Goal: Task Accomplishment & Management: Complete application form

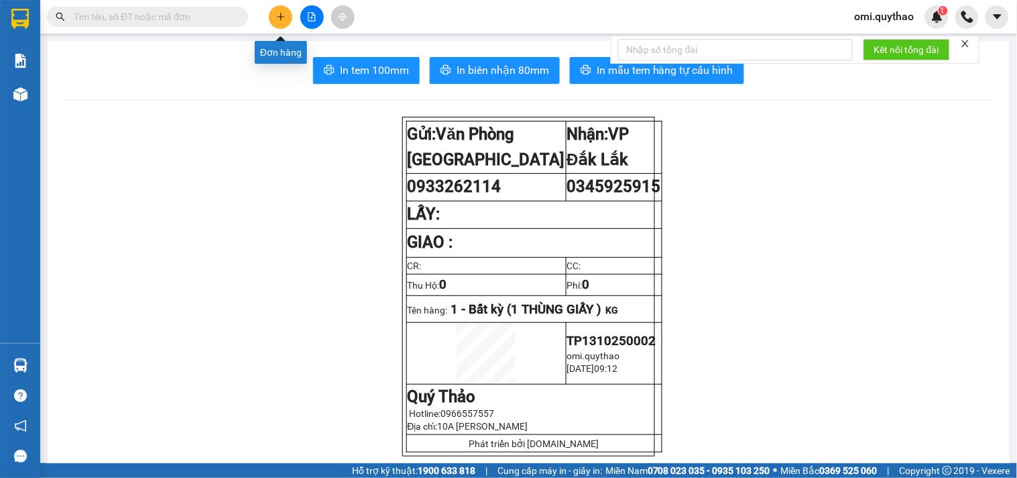
click at [276, 15] on icon "plus" at bounding box center [280, 16] width 9 height 9
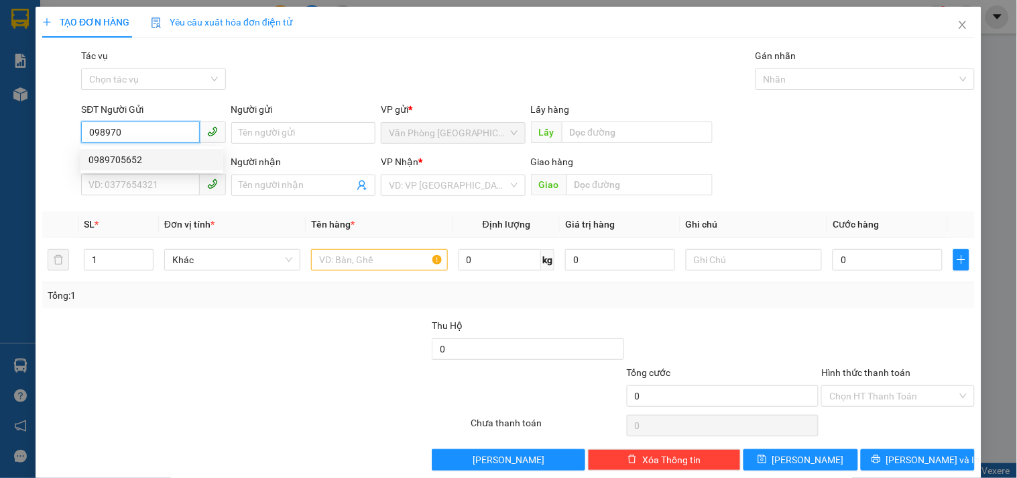
click at [178, 165] on div "0989705652" at bounding box center [152, 159] width 127 height 15
type input "0989705652"
type input "0948576926"
type input "KM 16"
type input "0989705652"
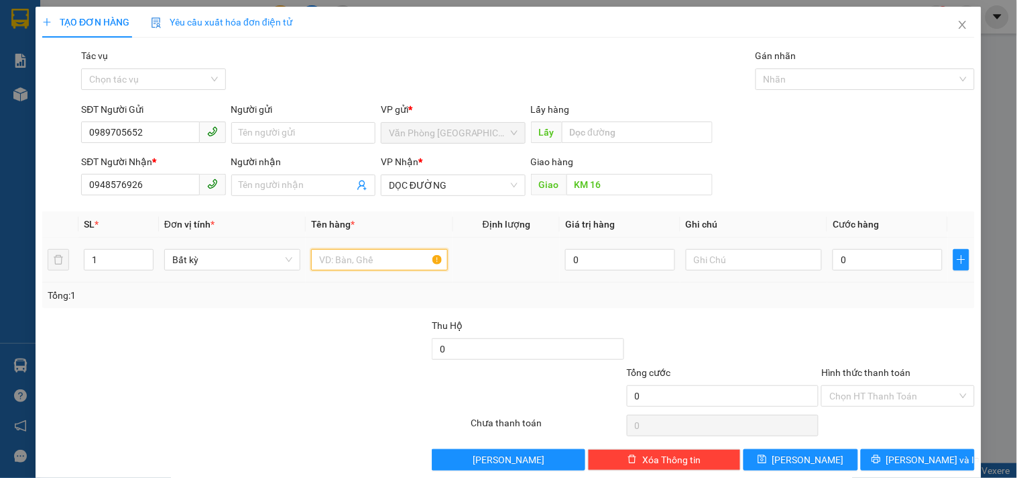
click at [371, 257] on input "text" at bounding box center [379, 259] width 136 height 21
type input "1 BAO TRẮNG"
click at [893, 259] on input "0" at bounding box center [888, 259] width 110 height 21
type input "7"
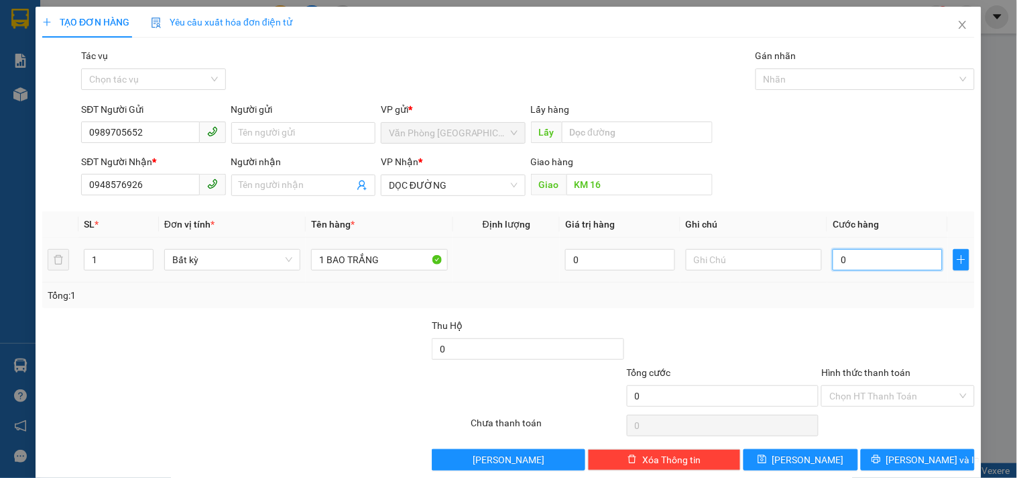
type input "7"
type input "0"
type input "01"
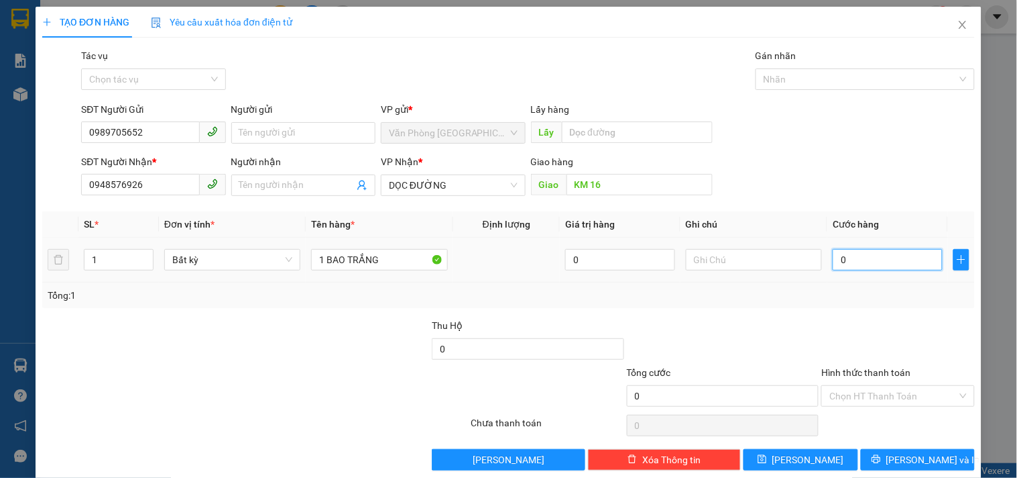
type input "1"
type input "010"
type input "10"
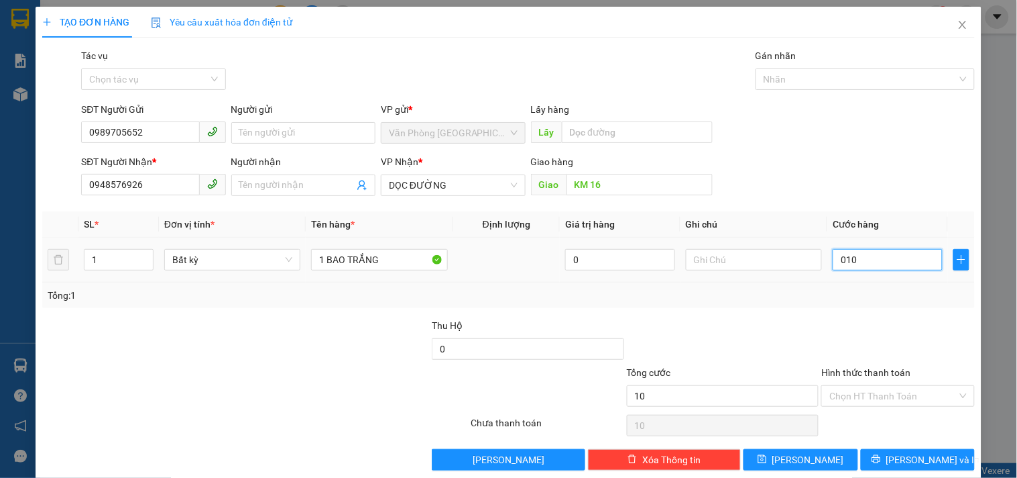
type input "0.100"
type input "100"
type input "01.000"
type input "1.000"
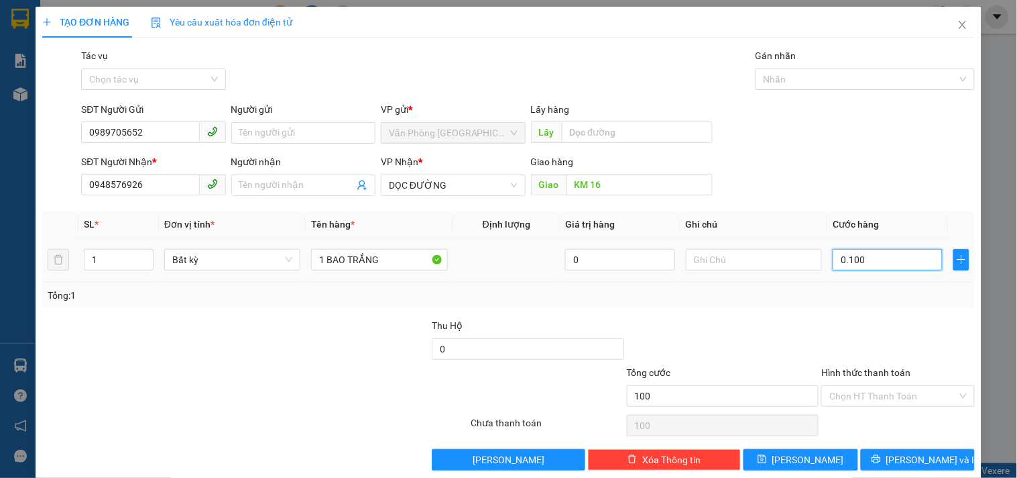
type input "1.000"
type input "0.100"
type input "100"
type input "010"
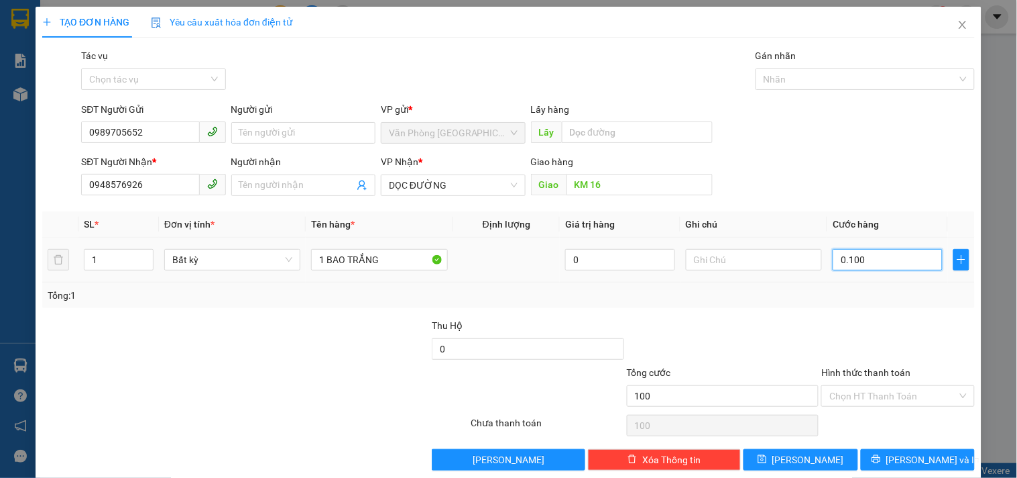
type input "10"
type input "01"
type input "1"
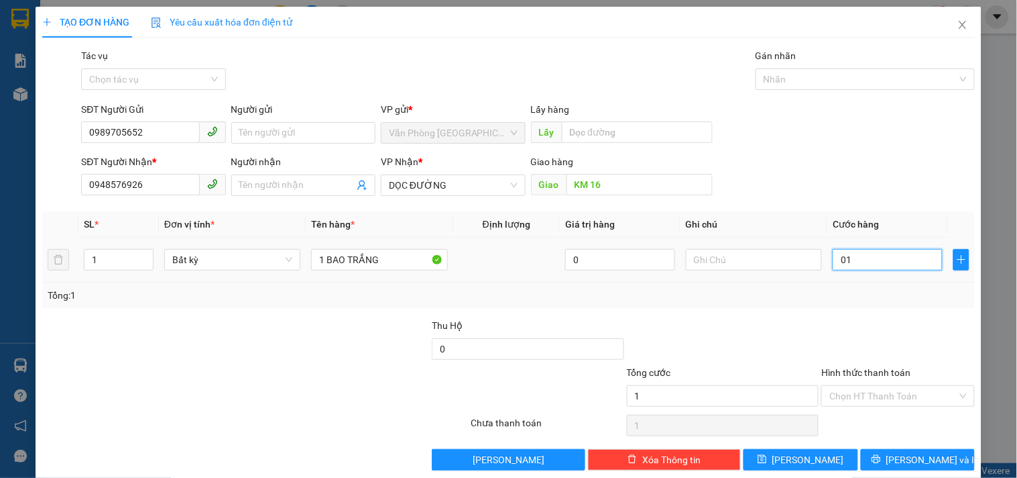
type input "0"
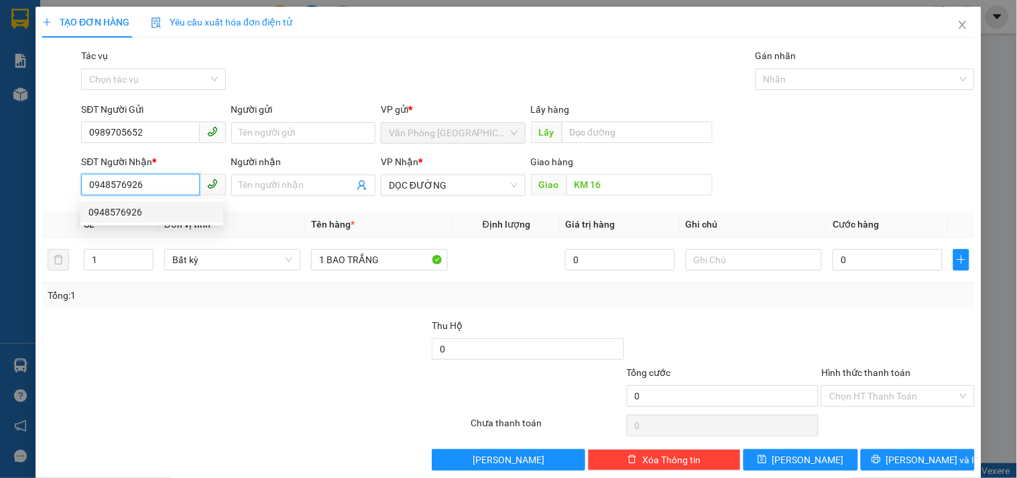
drag, startPoint x: 162, startPoint y: 184, endPoint x: 3, endPoint y: 213, distance: 161.6
click at [1, 217] on div "TẠO ĐƠN HÀNG Yêu cầu xuất hóa đơn điện tử Transit Pickup Surcharge Ids Transit …" at bounding box center [508, 239] width 1017 height 478
click at [144, 212] on div "0913585517" at bounding box center [152, 212] width 127 height 15
type input "0913585517"
type input "KM51"
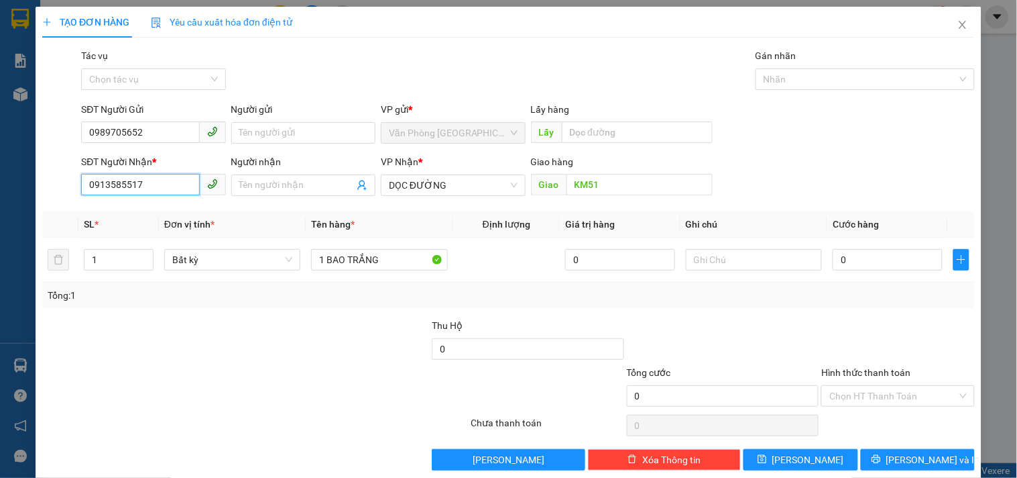
type input "0913585517"
drag, startPoint x: 260, startPoint y: 347, endPoint x: 319, endPoint y: 245, distance: 118.1
click at [265, 335] on div at bounding box center [333, 341] width 195 height 47
drag, startPoint x: 844, startPoint y: 245, endPoint x: 847, endPoint y: 252, distance: 7.5
click at [847, 252] on td "0" at bounding box center [888, 259] width 121 height 45
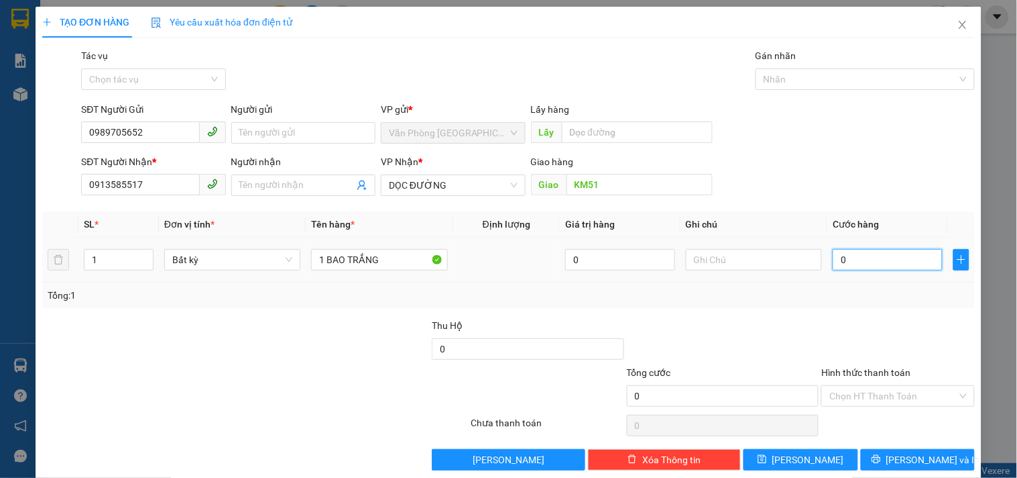
click at [848, 252] on input "0" at bounding box center [888, 259] width 110 height 21
click at [855, 260] on input "0" at bounding box center [888, 259] width 110 height 21
type input "01"
type input "1"
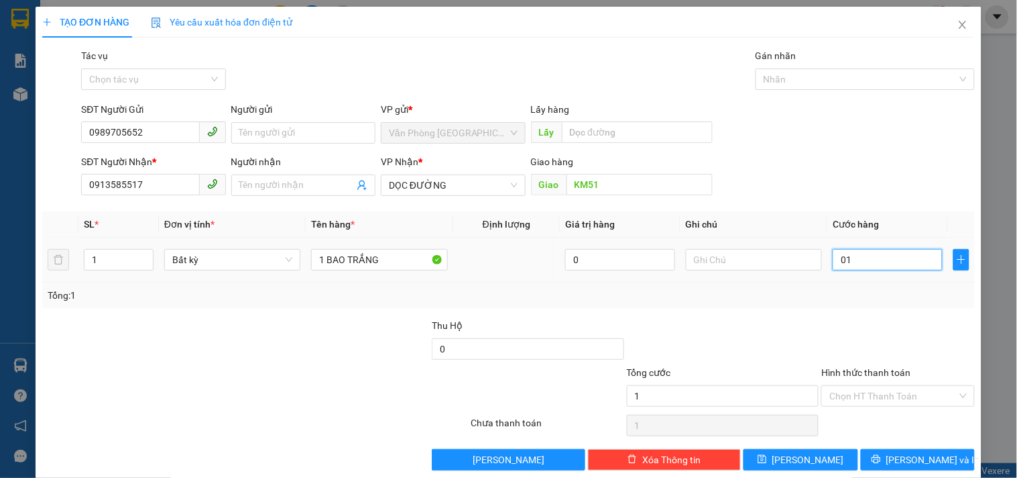
type input "0"
type input "08"
type input "8"
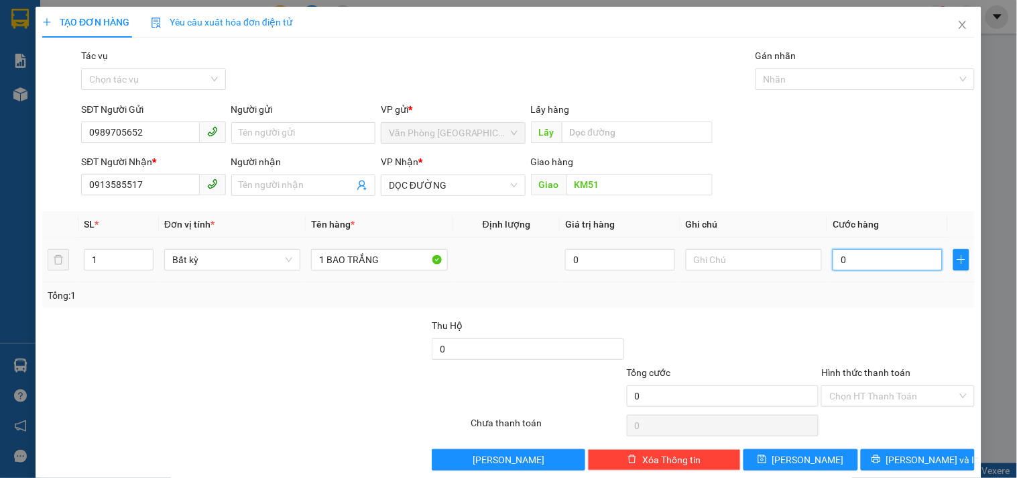
type input "8"
type input "0"
type input "01"
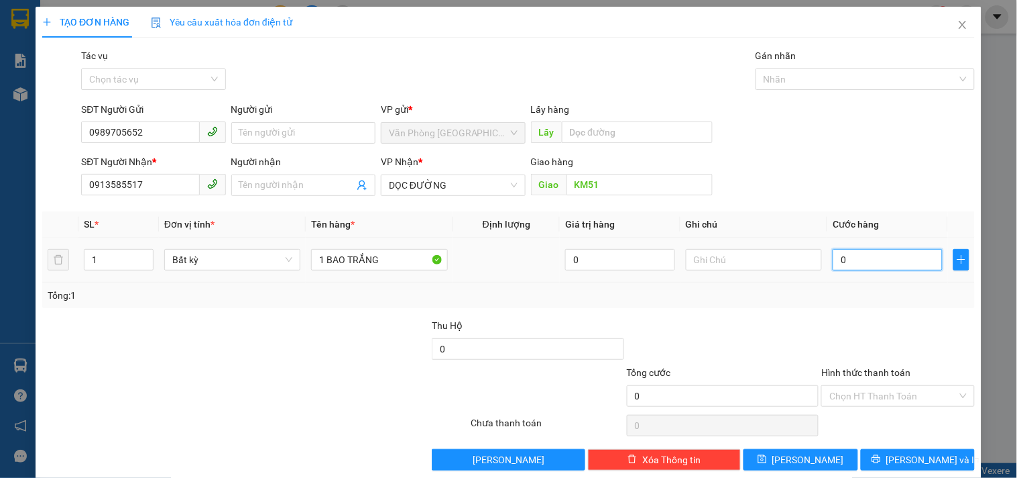
type input "1"
type input "010"
type input "10"
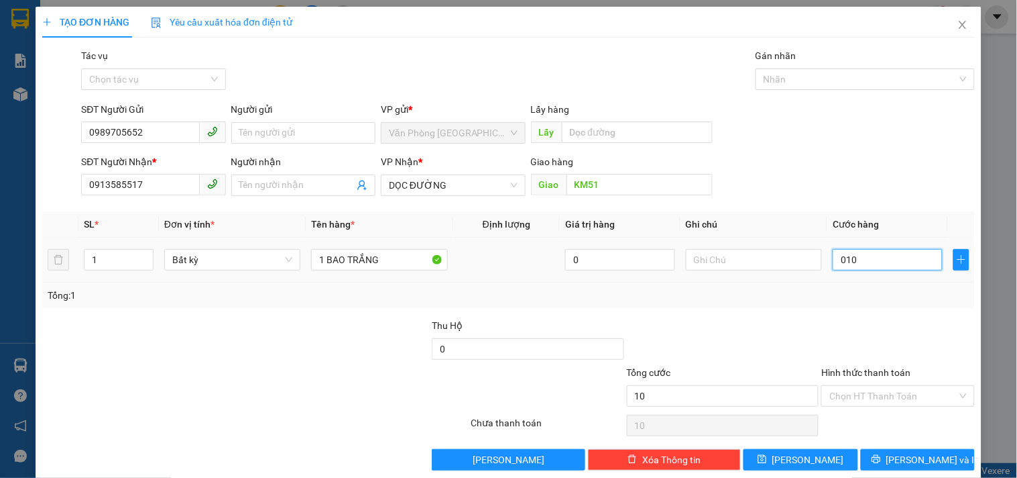
type input "0.100"
type input "100"
type input "01.000"
type input "1.000"
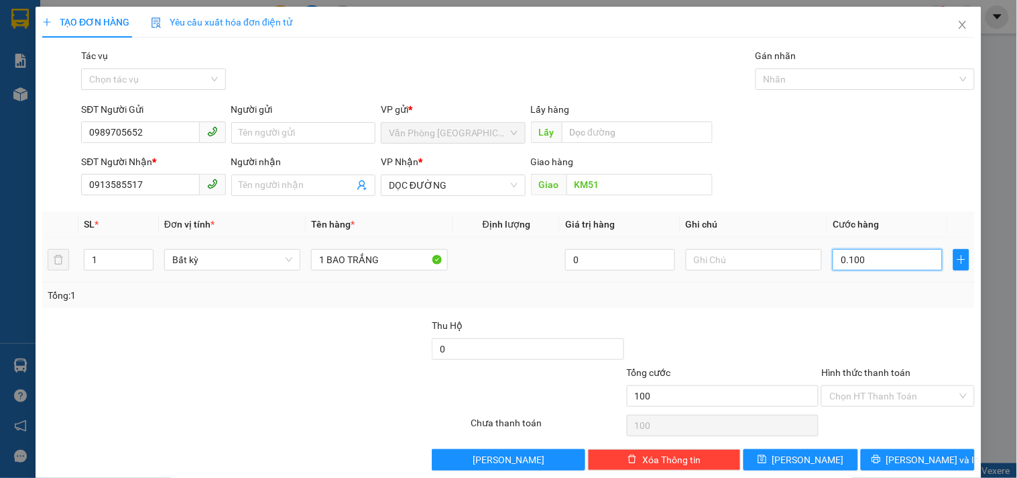
type input "1.000"
type input "010.000"
type input "10.000"
type input "0.100.000"
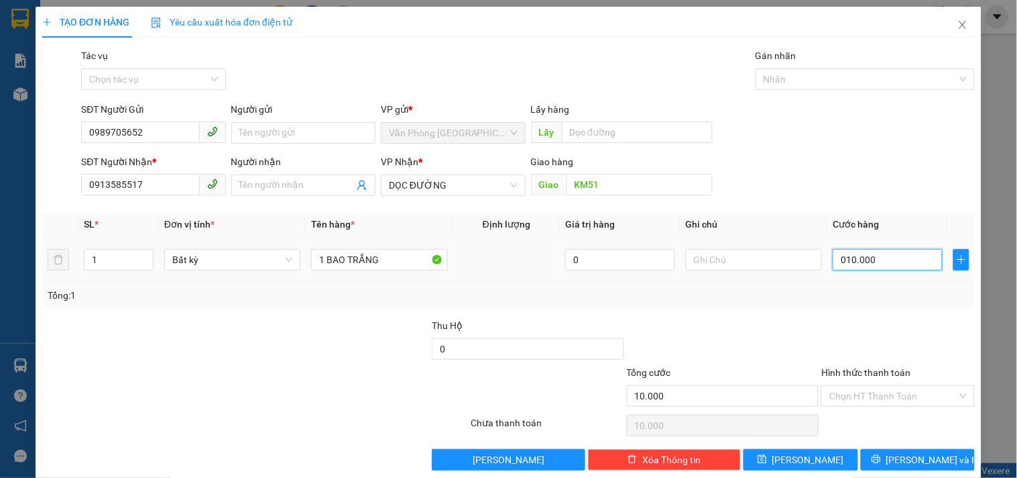
type input "100.000"
click at [863, 392] on input "Hình thức thanh toán" at bounding box center [893, 396] width 127 height 20
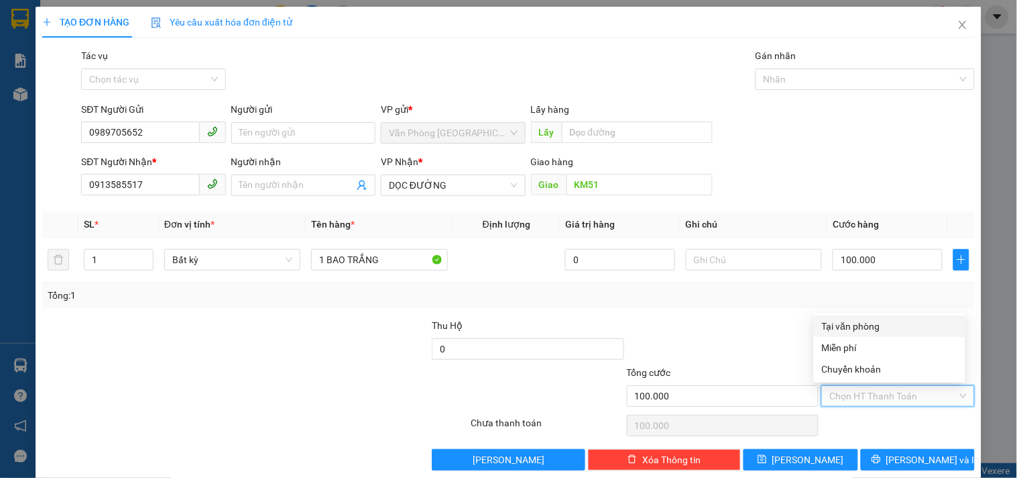
click at [855, 327] on div "Tại văn phòng" at bounding box center [889, 326] width 135 height 15
type input "0"
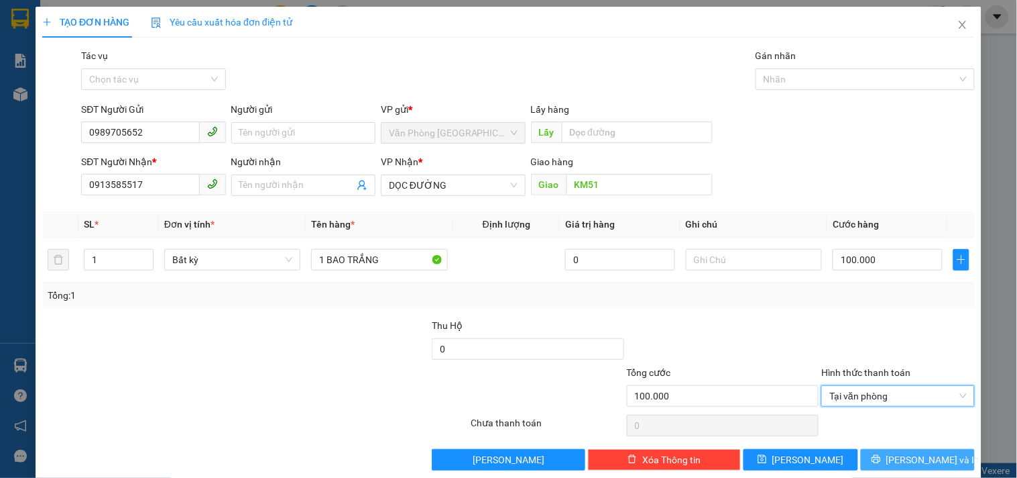
click at [913, 459] on span "[PERSON_NAME] và In" at bounding box center [934, 459] width 94 height 15
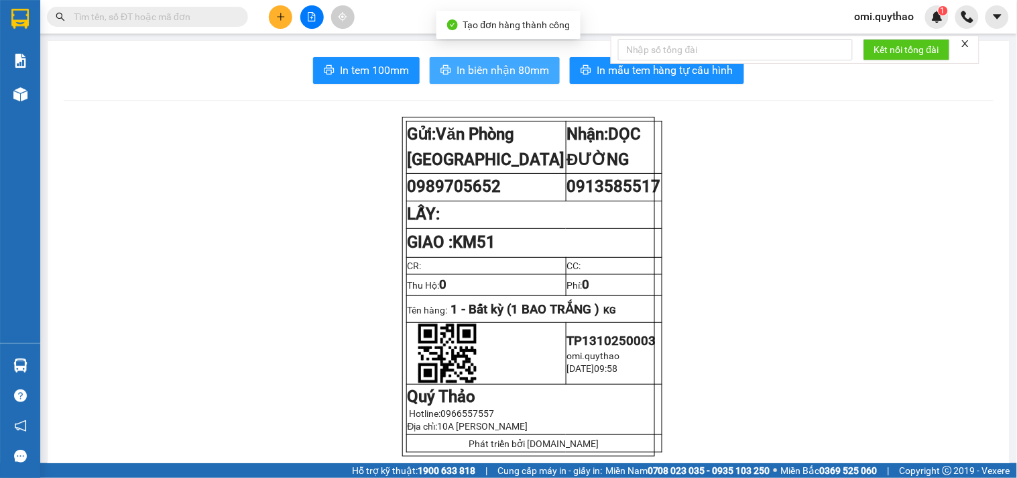
click at [472, 69] on span "In biên nhận 80mm" at bounding box center [503, 70] width 93 height 17
click at [473, 68] on span "In biên nhận 80mm" at bounding box center [503, 70] width 93 height 17
click at [474, 68] on span "In biên nhận 80mm" at bounding box center [503, 70] width 93 height 17
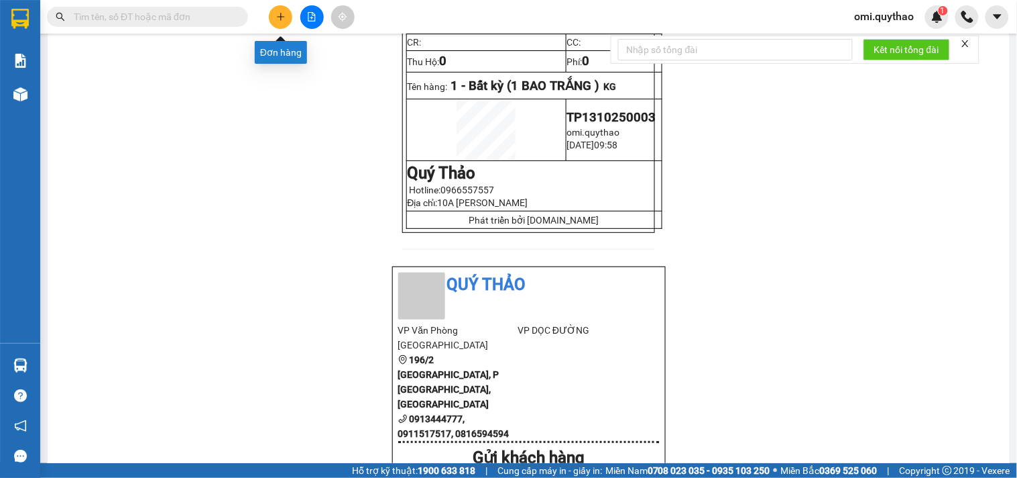
click at [272, 15] on button at bounding box center [280, 16] width 23 height 23
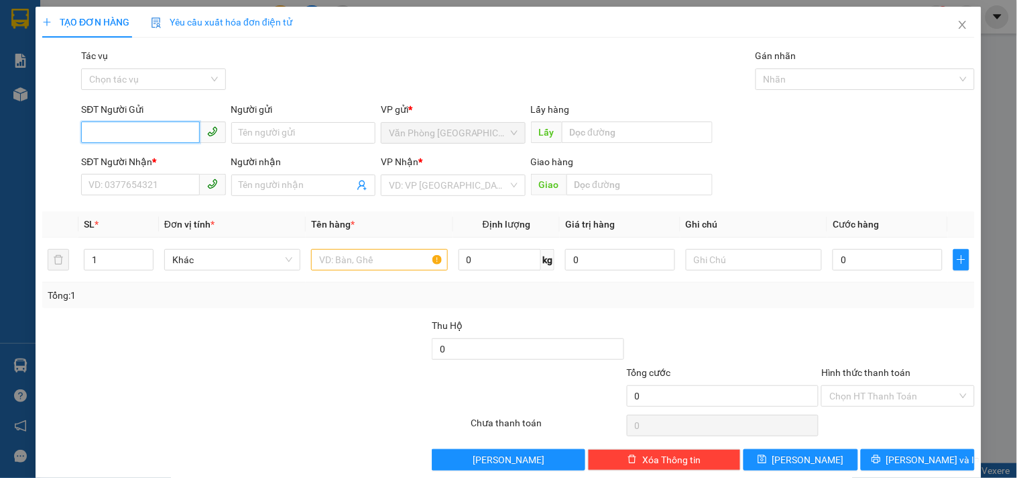
click at [150, 142] on input "SĐT Người Gửi" at bounding box center [140, 131] width 118 height 21
type input "0854193122"
click at [172, 164] on div "0854193122" at bounding box center [152, 159] width 127 height 15
type input "0981469629"
type input "KHUYÊN"
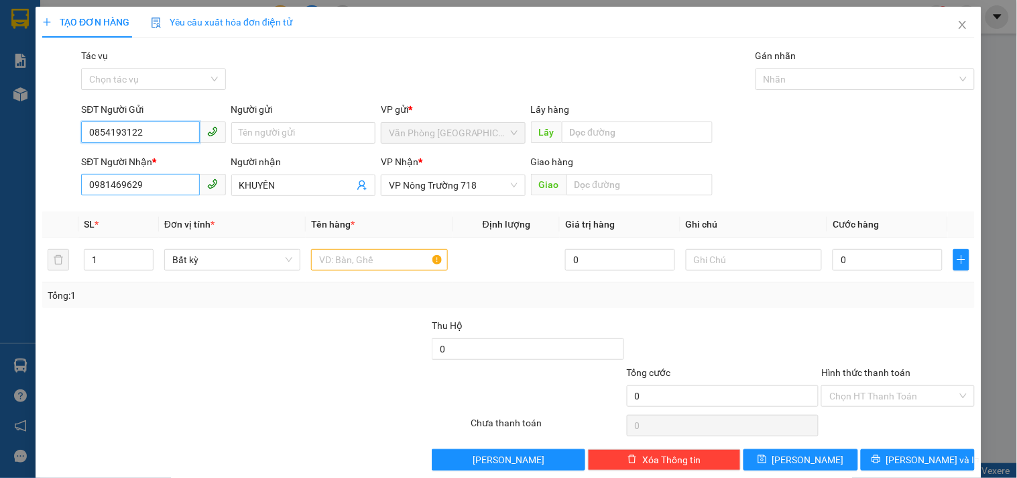
type input "0854193122"
drag, startPoint x: 166, startPoint y: 192, endPoint x: 0, endPoint y: 118, distance: 181.4
click at [0, 130] on div "TẠO ĐƠN HÀNG Yêu cầu xuất hóa đơn điện tử Transit Pickup Surcharge Ids Transit …" at bounding box center [508, 239] width 1017 height 478
click at [135, 215] on div "0912717718" at bounding box center [152, 212] width 127 height 15
type input "0912717718"
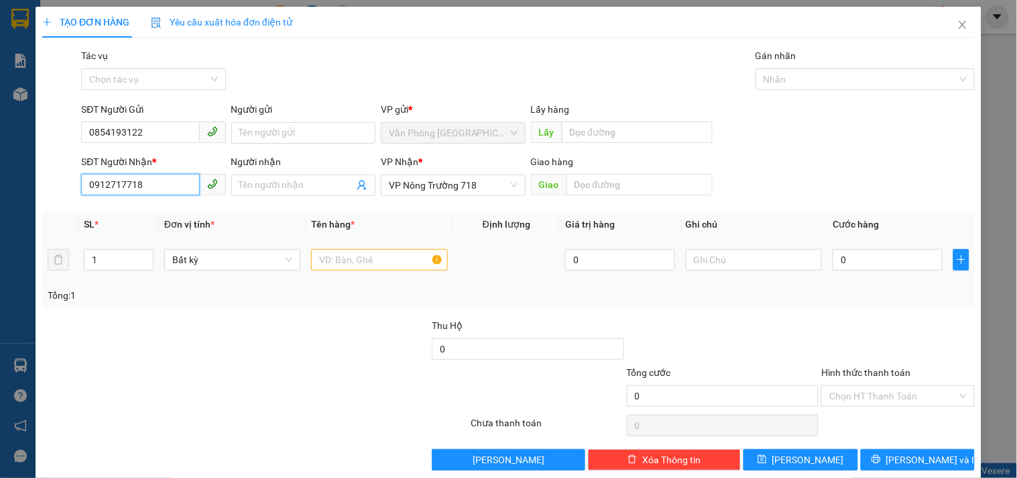
type input "0912717718"
click at [391, 262] on input "text" at bounding box center [379, 259] width 136 height 21
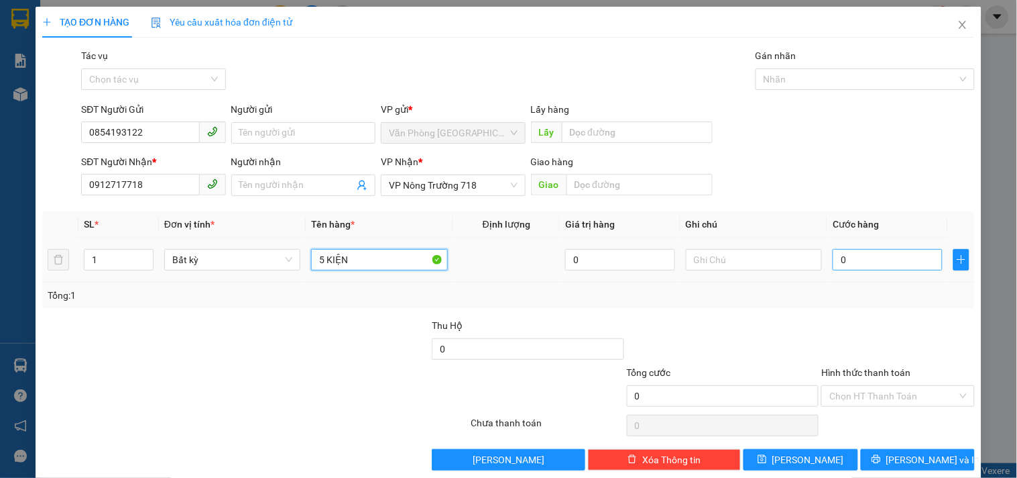
type input "5 KIỆN"
click at [853, 257] on input "0" at bounding box center [888, 259] width 110 height 21
type input "3"
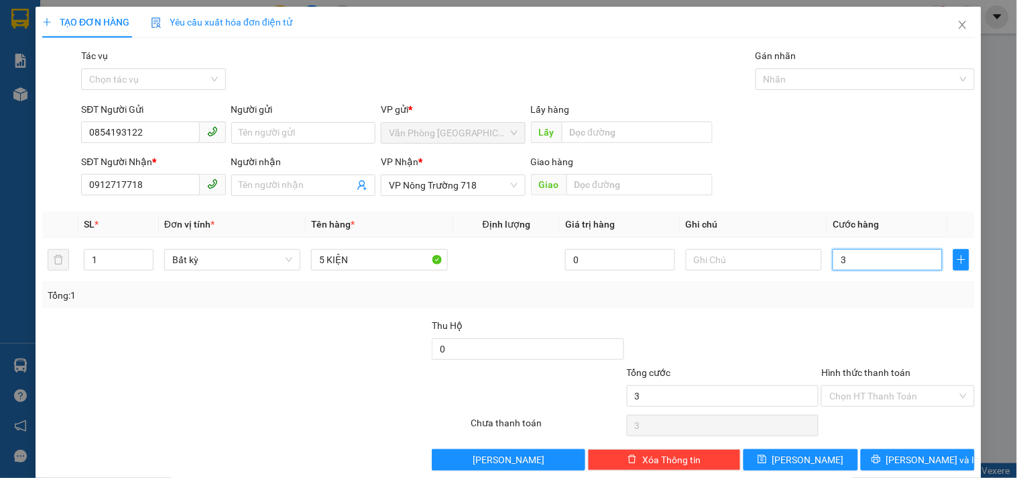
type input "30"
type input "300"
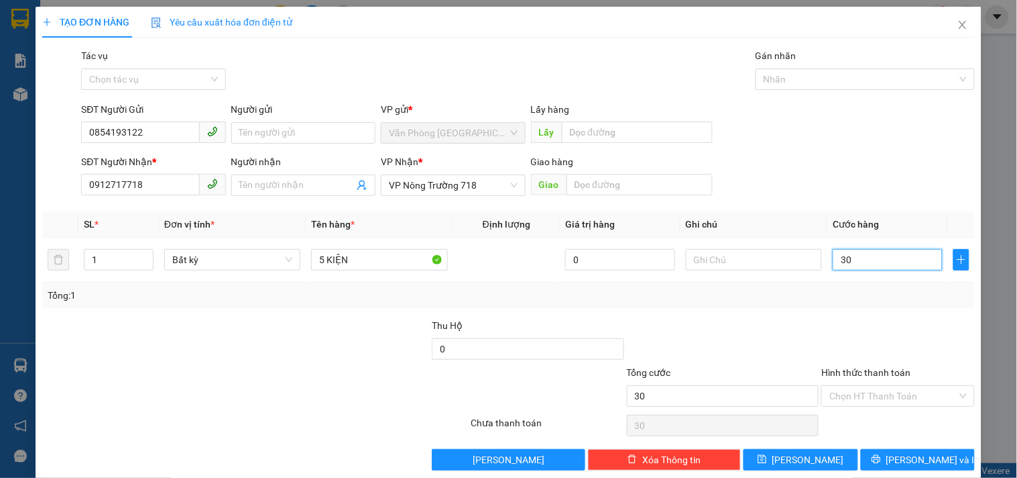
type input "300"
type input "3.000"
type input "30.000"
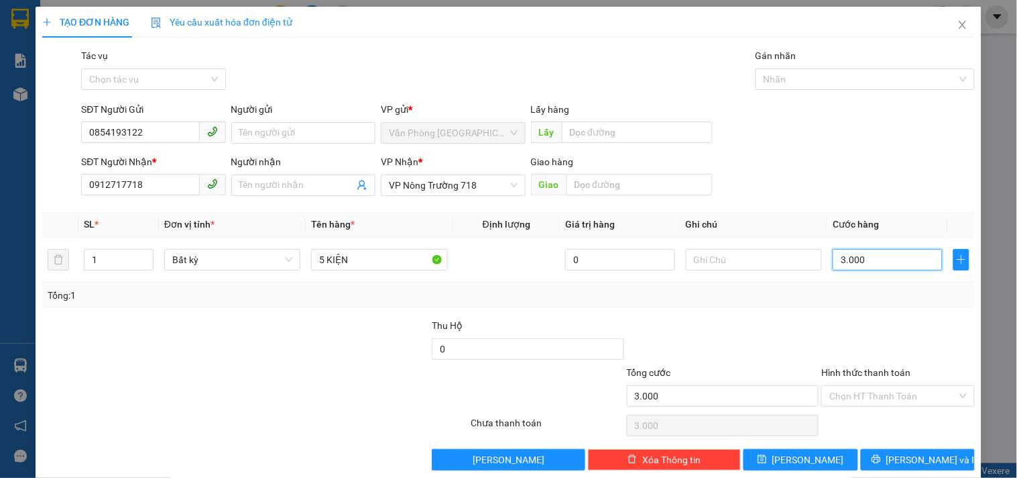
type input "30.000"
type input "300.000"
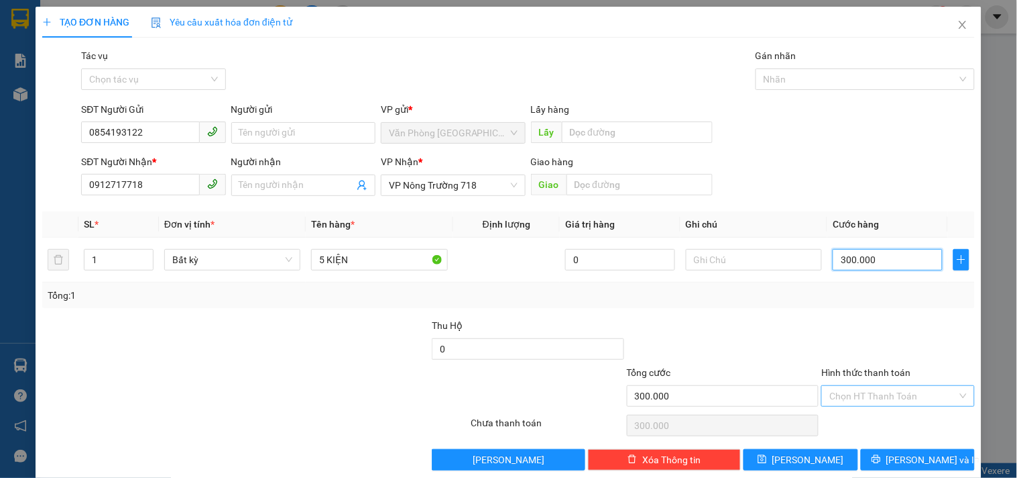
type input "300.000"
click at [871, 394] on input "Hình thức thanh toán" at bounding box center [893, 396] width 127 height 20
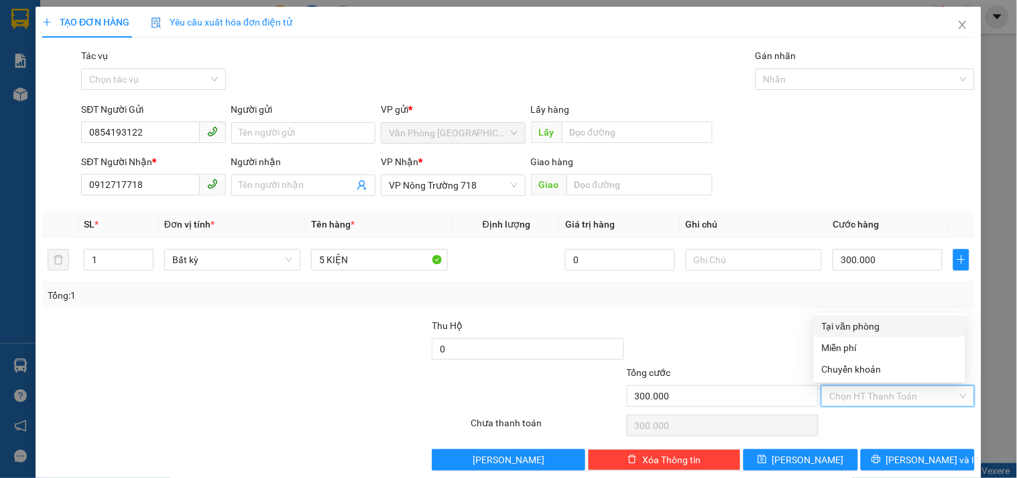
click at [850, 319] on div "Tại văn phòng" at bounding box center [889, 326] width 135 height 15
type input "0"
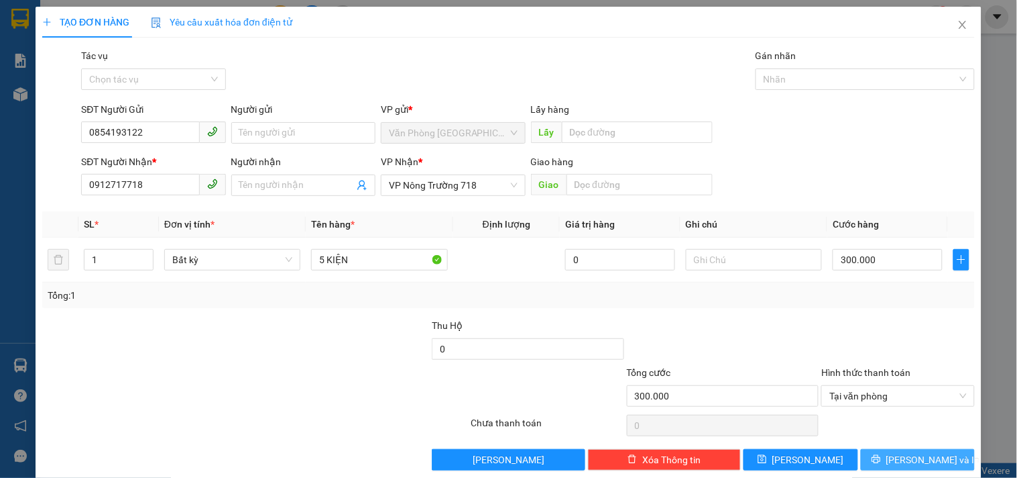
click at [902, 453] on span "[PERSON_NAME] và In" at bounding box center [934, 459] width 94 height 15
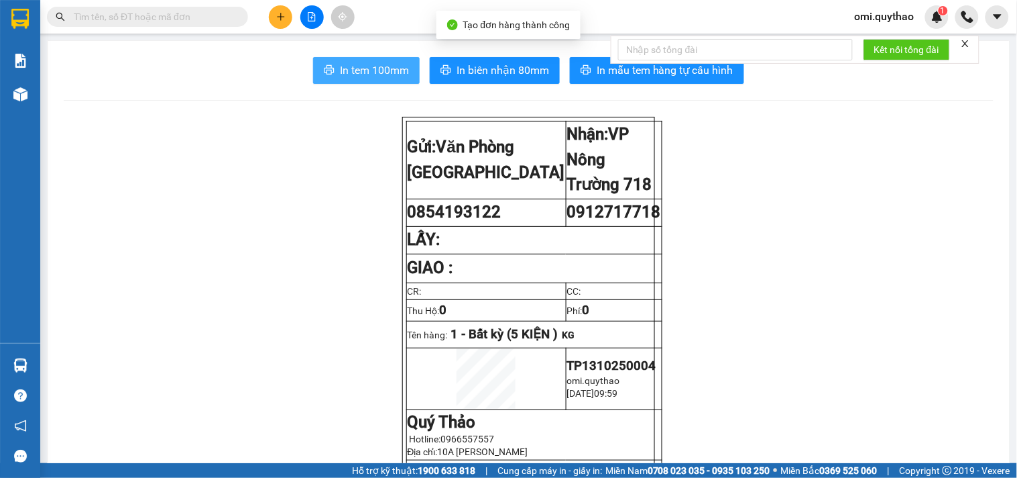
click at [366, 70] on span "In tem 100mm" at bounding box center [374, 70] width 69 height 17
click at [363, 69] on span "In tem 100mm" at bounding box center [374, 70] width 69 height 17
click at [362, 68] on span "In tem 100mm" at bounding box center [374, 70] width 69 height 17
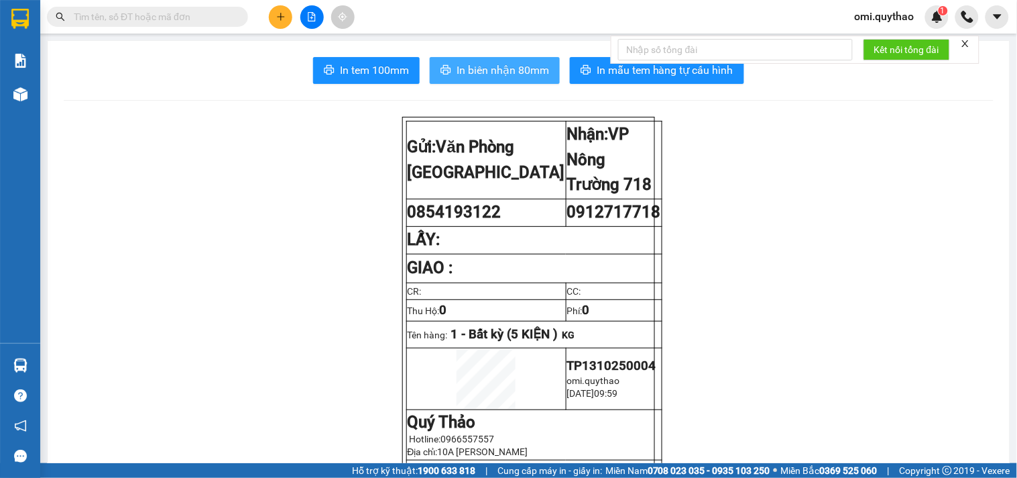
click at [471, 76] on span "In biên nhận 80mm" at bounding box center [503, 70] width 93 height 17
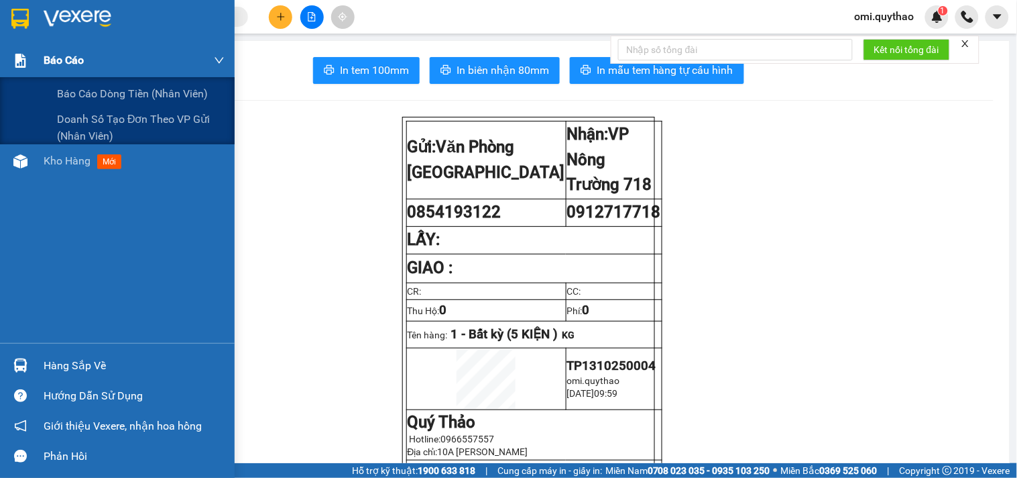
click at [23, 74] on div "Báo cáo" at bounding box center [117, 61] width 235 height 34
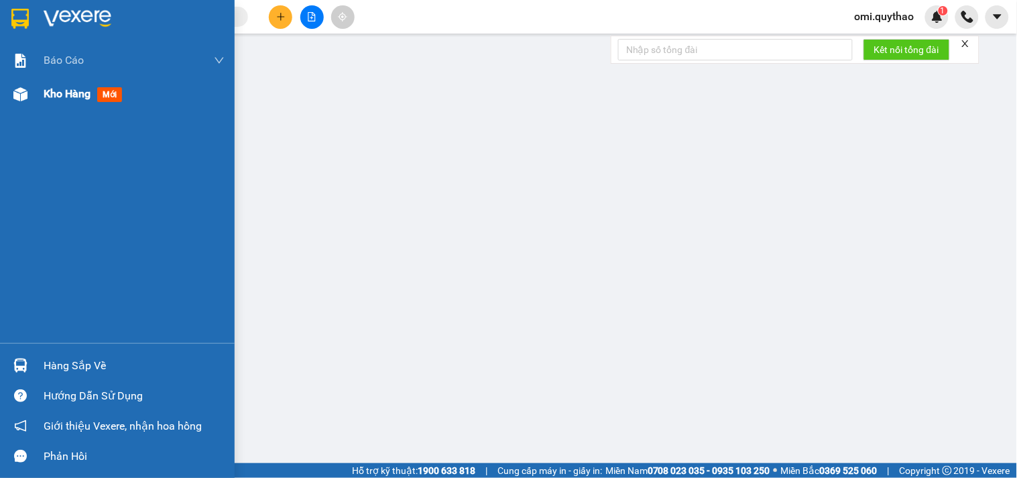
drag, startPoint x: 35, startPoint y: 99, endPoint x: 185, endPoint y: 54, distance: 156.8
click at [35, 99] on div "Kho hàng mới" at bounding box center [117, 94] width 235 height 34
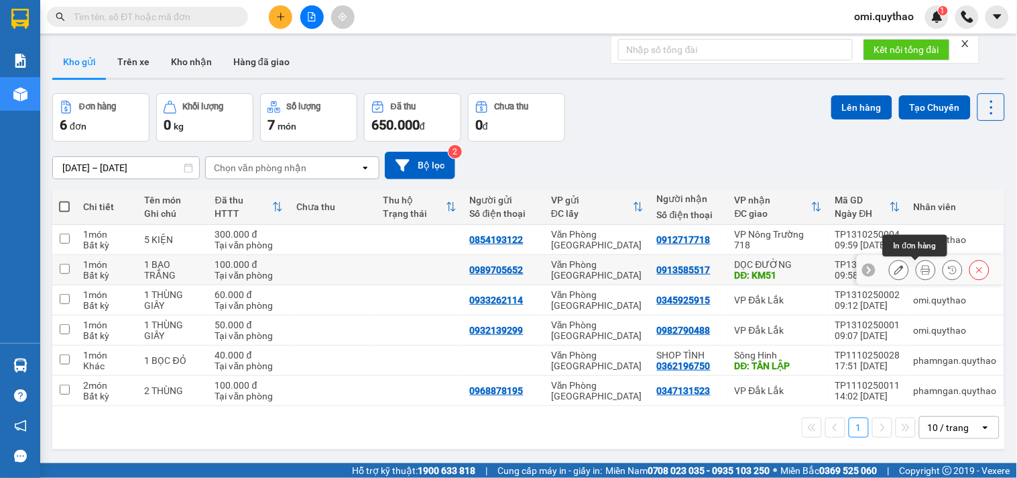
click at [917, 270] on button at bounding box center [926, 269] width 19 height 23
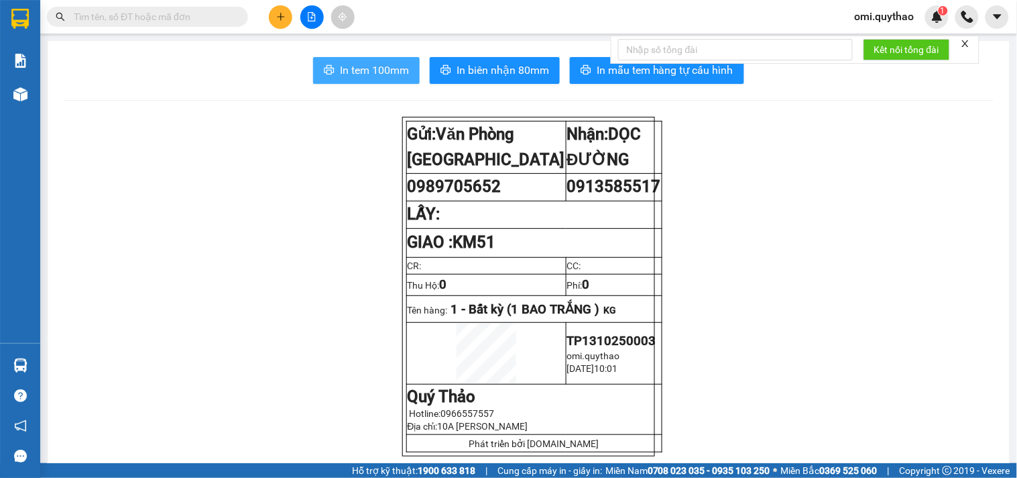
click at [354, 76] on span "In tem 100mm" at bounding box center [374, 70] width 69 height 17
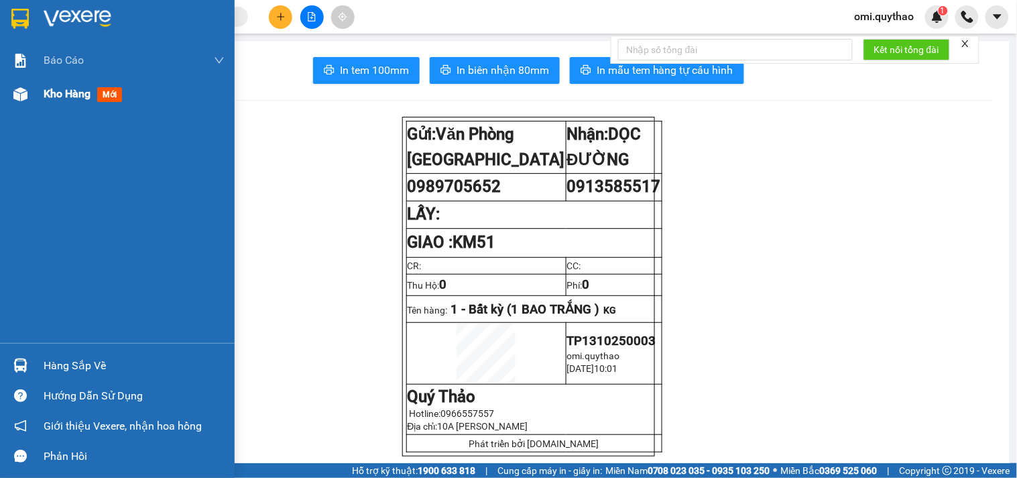
click at [28, 101] on div at bounding box center [20, 93] width 23 height 23
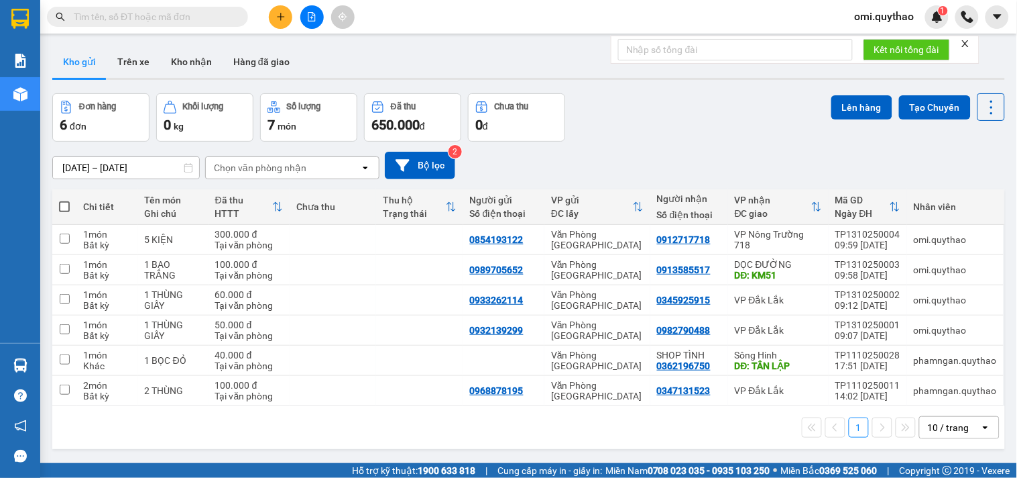
click at [283, 17] on icon "plus" at bounding box center [280, 16] width 9 height 9
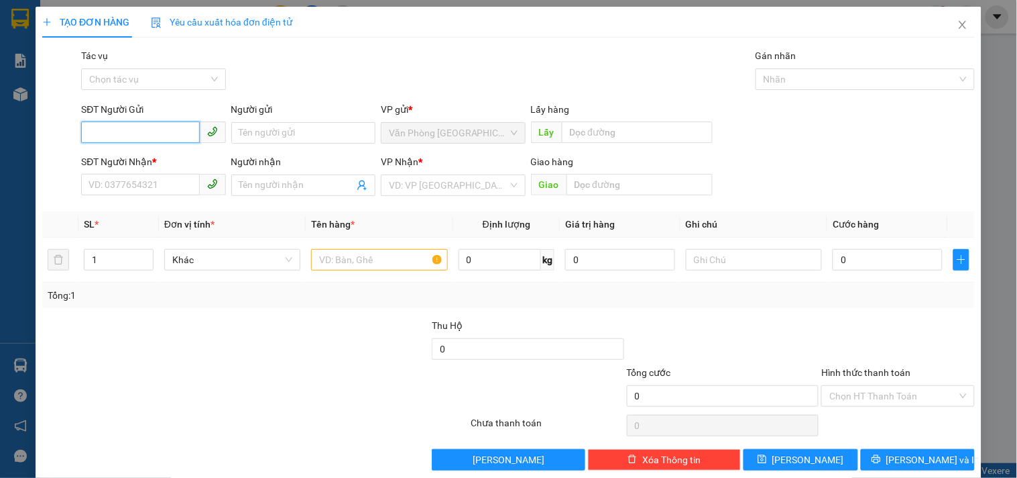
click at [132, 130] on input "SĐT Người Gửi" at bounding box center [140, 131] width 118 height 21
click at [142, 125] on input "SĐT Người Gửi" at bounding box center [140, 131] width 118 height 21
click at [157, 163] on div "0943479747" at bounding box center [152, 159] width 127 height 15
type input "0943479747"
type input "0908339987"
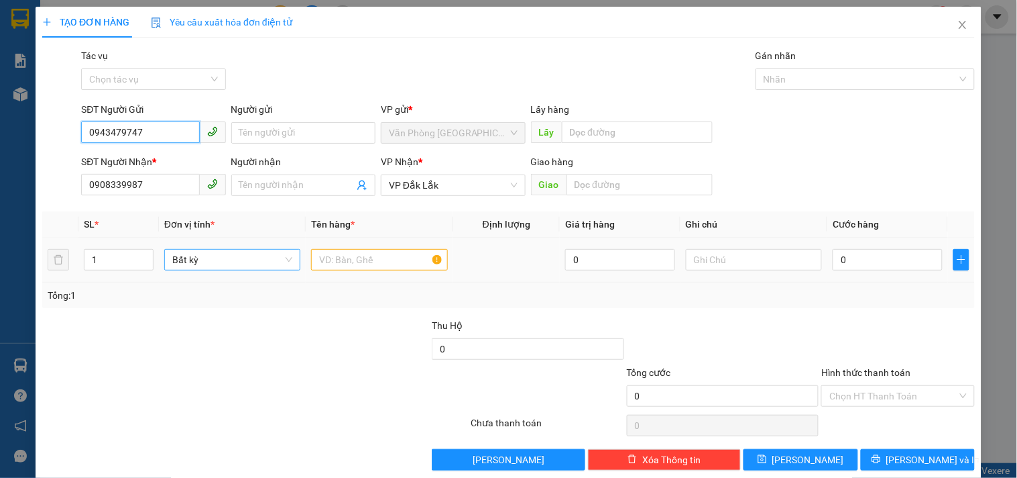
scroll to position [18, 0]
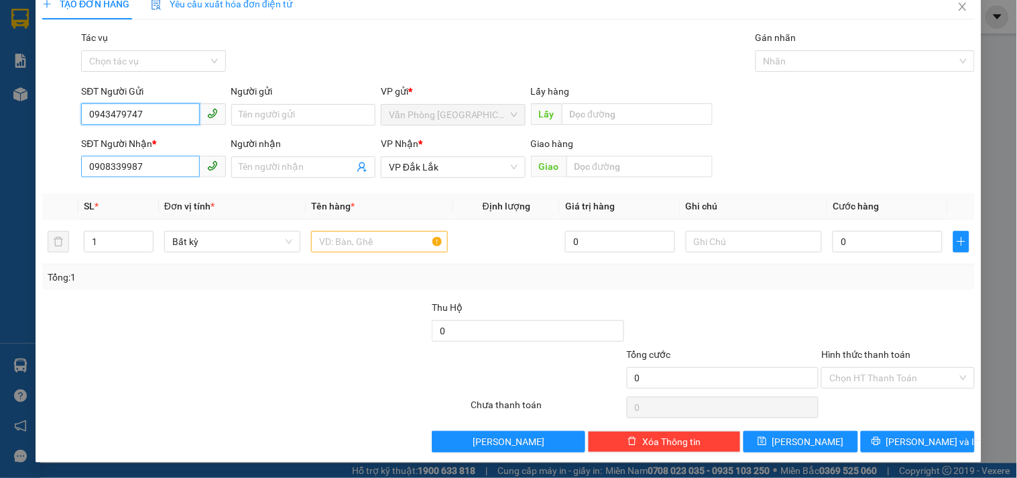
type input "0943479747"
drag, startPoint x: 164, startPoint y: 166, endPoint x: 79, endPoint y: 169, distance: 85.2
click at [79, 169] on div "SĐT Người Nhận * 0908339987" at bounding box center [153, 159] width 150 height 47
type input "0829118652"
click at [371, 244] on input "text" at bounding box center [379, 241] width 136 height 21
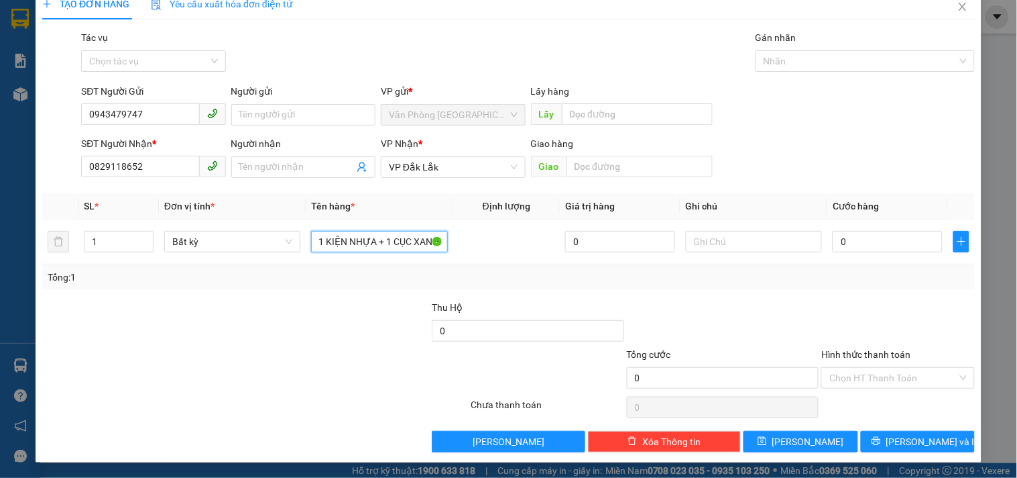
scroll to position [0, 76]
type input "3 THÙNG XỐP + 1 KIỆN NHỰA + 1 CỤC XANH"
click at [866, 245] on input "0" at bounding box center [888, 241] width 110 height 21
type input "5"
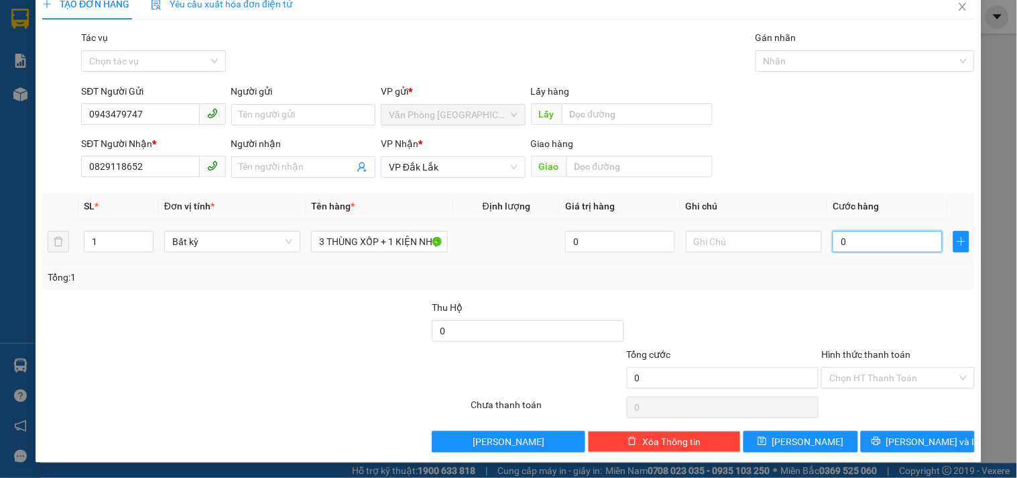
type input "5"
type input "50"
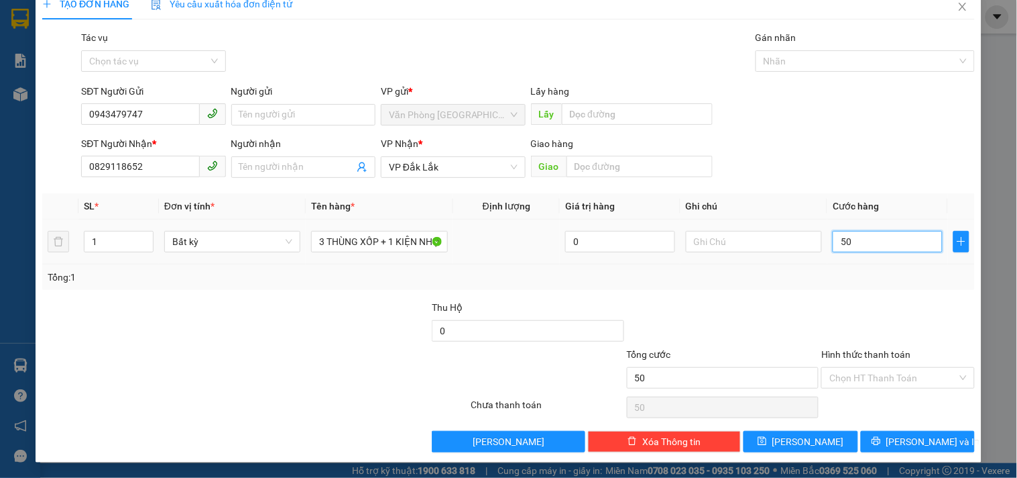
type input "500"
type input "5.000"
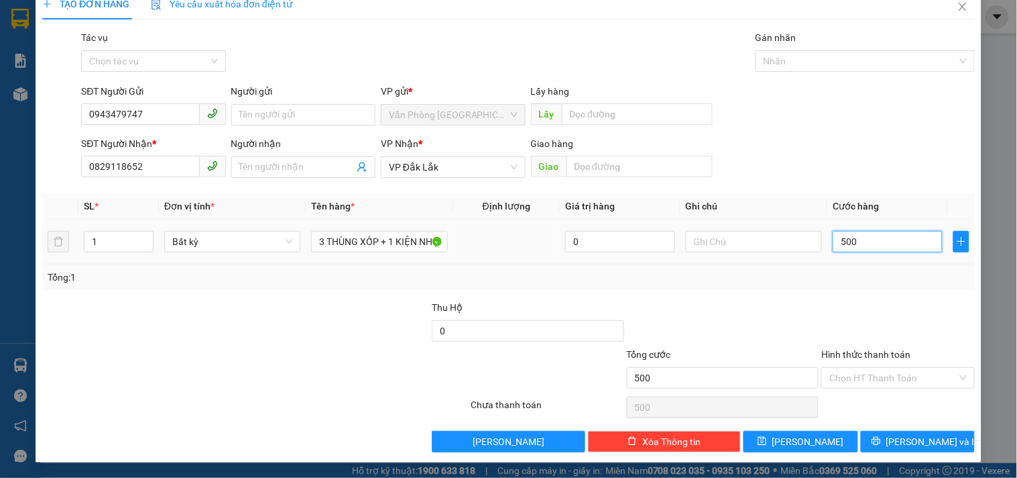
type input "5.000"
type input "500"
type input "50"
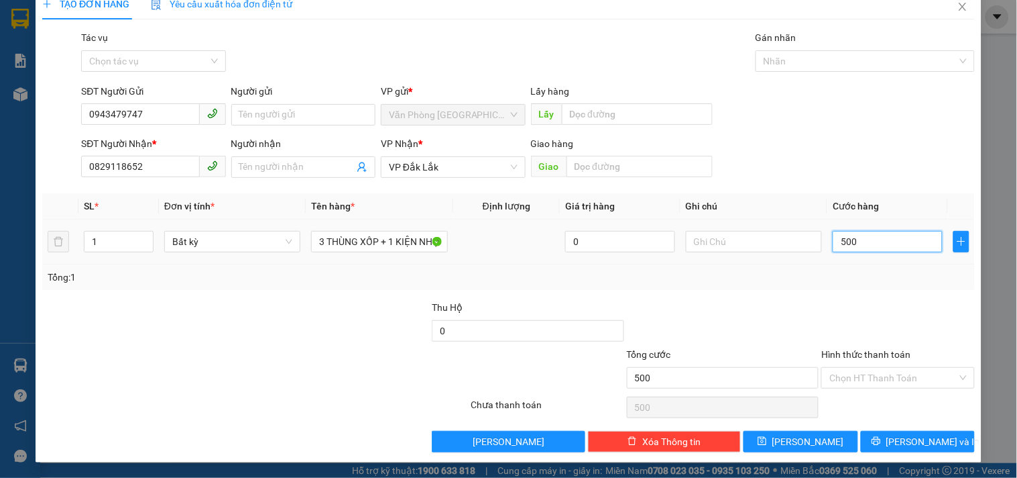
type input "50"
type input "5"
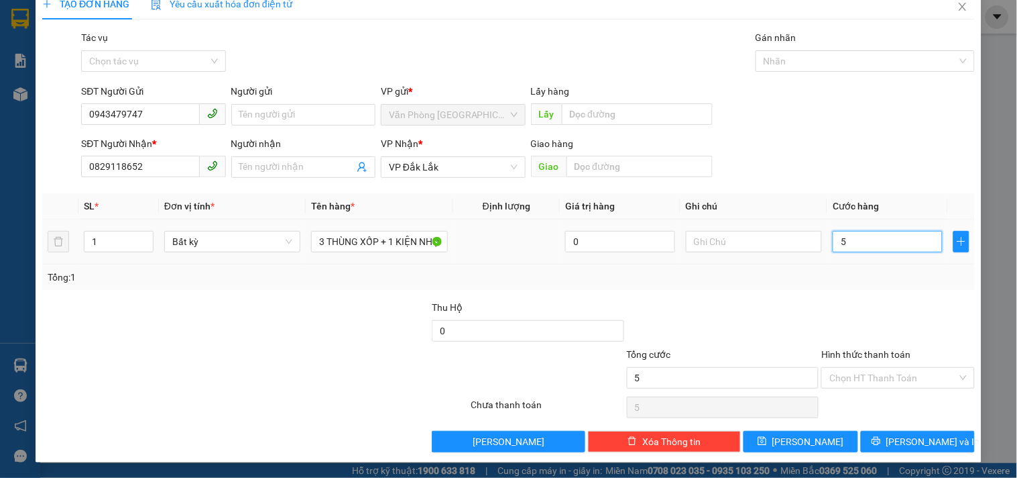
type input "55"
type input "550"
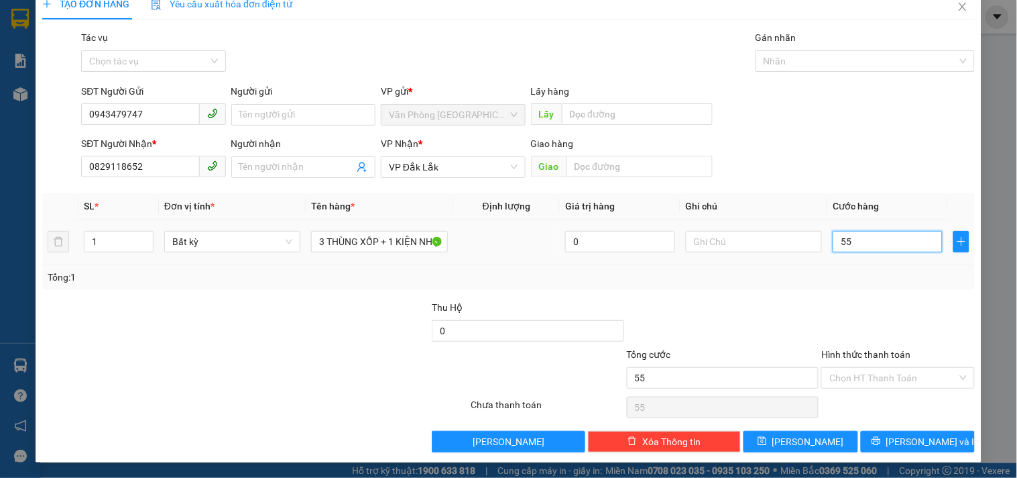
type input "550"
type input "5.500"
type input "55.000"
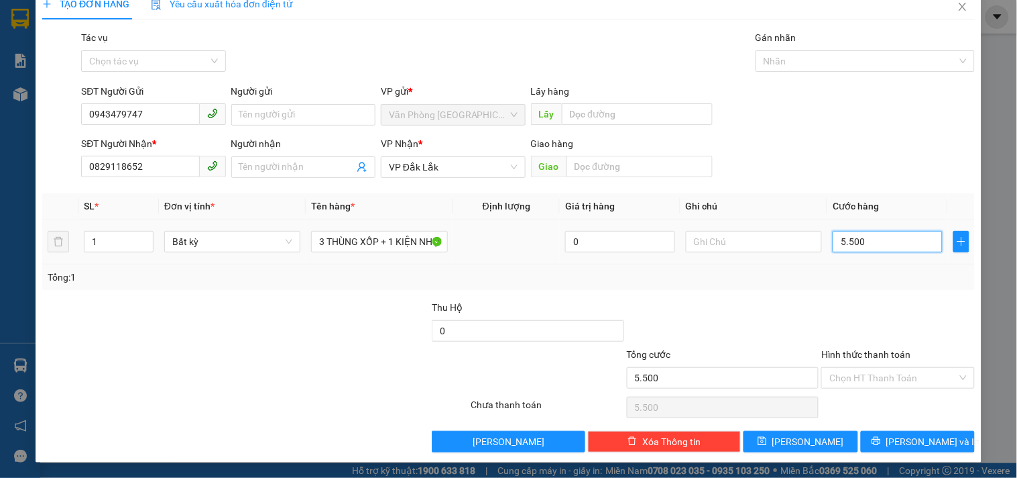
type input "55.000"
type input "550.000"
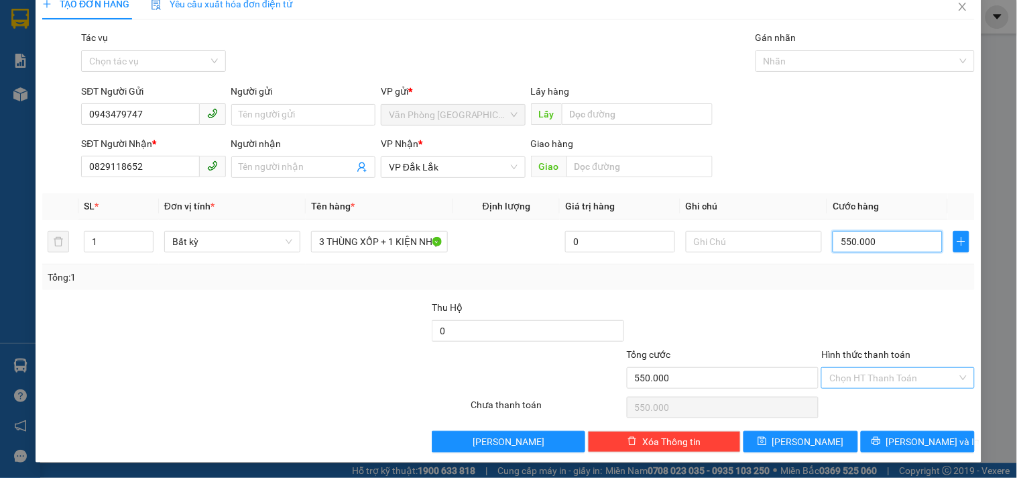
type input "550.000"
drag, startPoint x: 865, startPoint y: 382, endPoint x: 846, endPoint y: 365, distance: 26.1
click at [864, 382] on input "Hình thức thanh toán" at bounding box center [893, 378] width 127 height 20
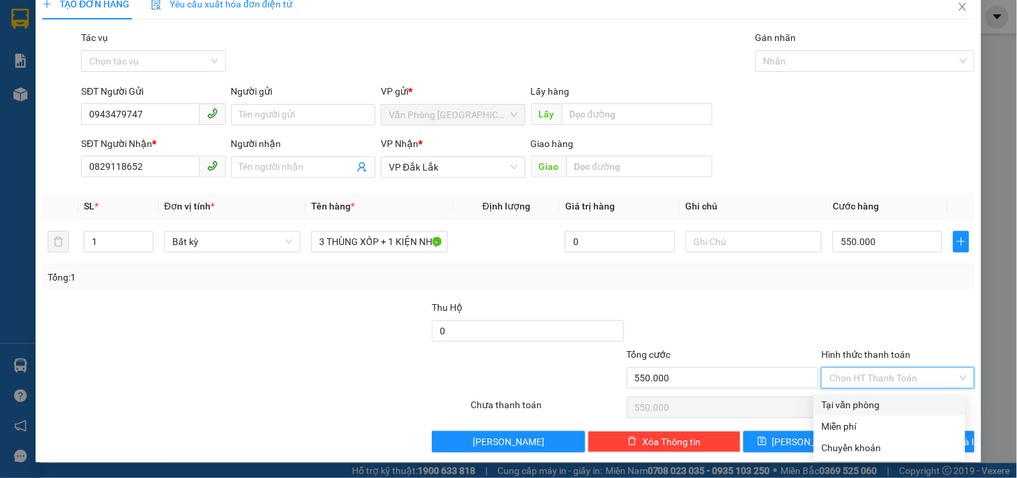
click at [852, 401] on div "Tại văn phòng" at bounding box center [889, 404] width 135 height 15
type input "0"
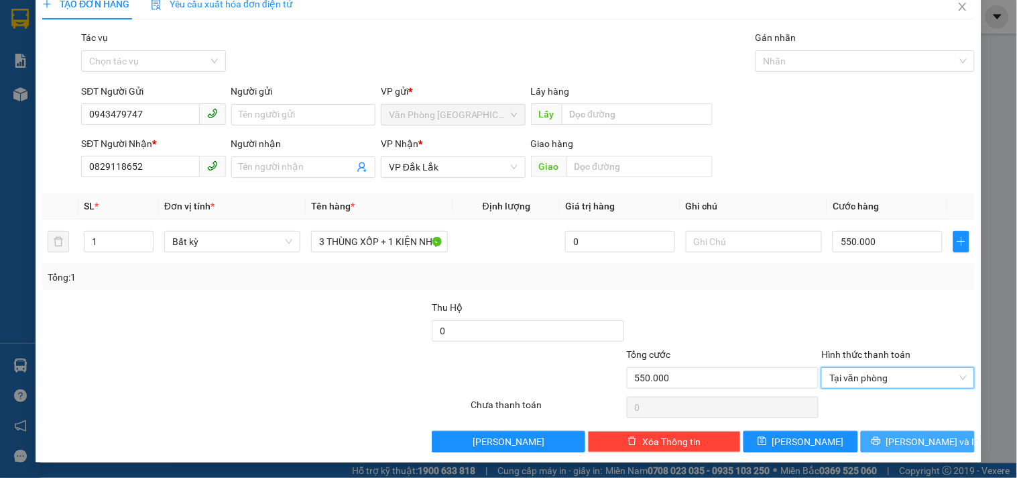
click at [881, 439] on icon "printer" at bounding box center [876, 440] width 9 height 9
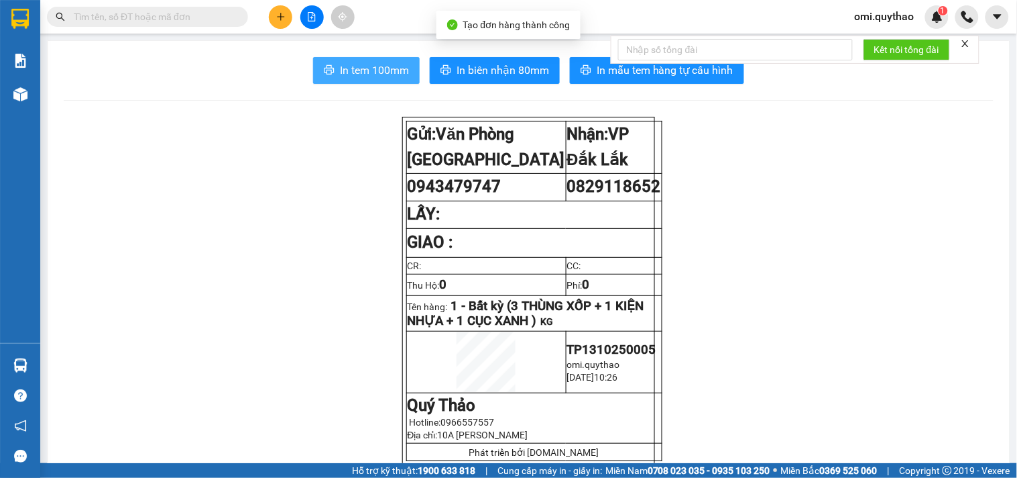
click at [380, 70] on span "In tem 100mm" at bounding box center [374, 70] width 69 height 17
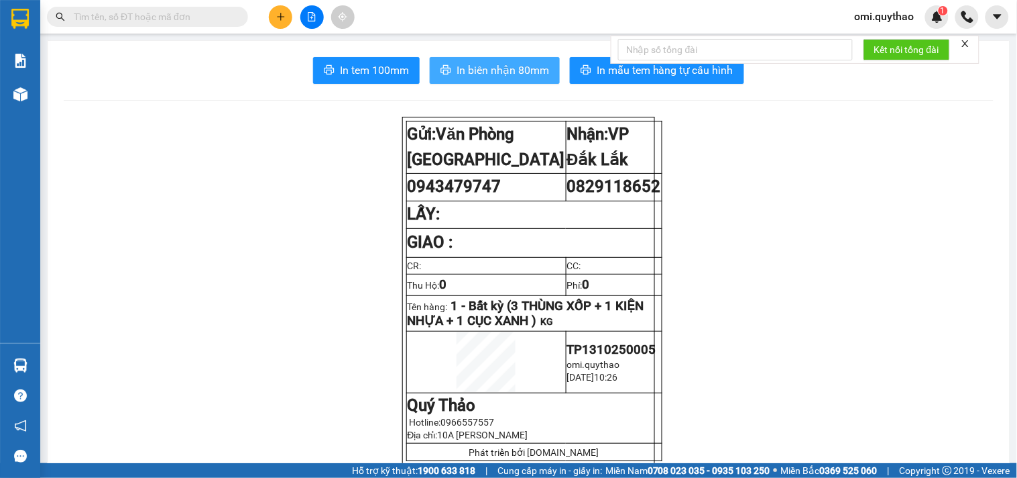
click at [494, 77] on span "In biên nhận 80mm" at bounding box center [503, 70] width 93 height 17
click at [493, 76] on span "In biên nhận 80mm" at bounding box center [503, 70] width 93 height 17
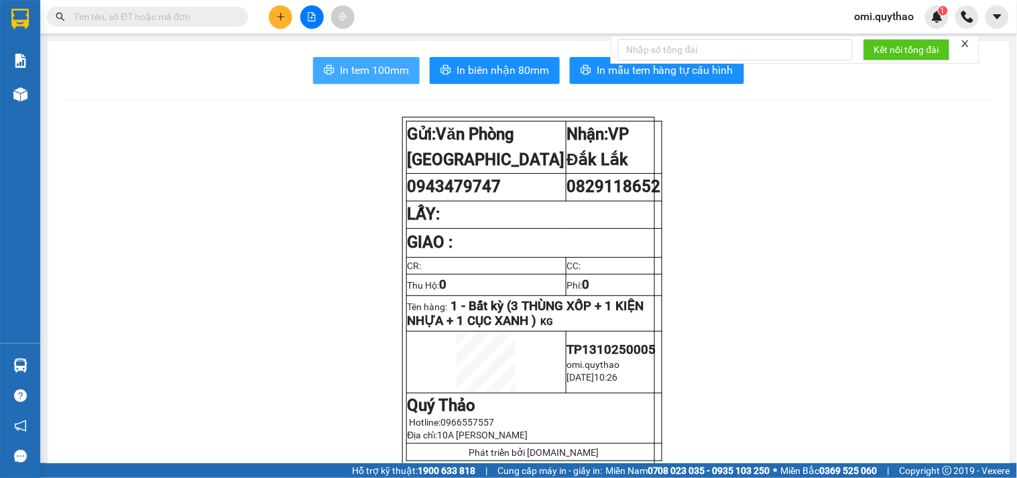
click at [342, 72] on span "In tem 100mm" at bounding box center [374, 70] width 69 height 17
click at [276, 24] on button at bounding box center [280, 16] width 23 height 23
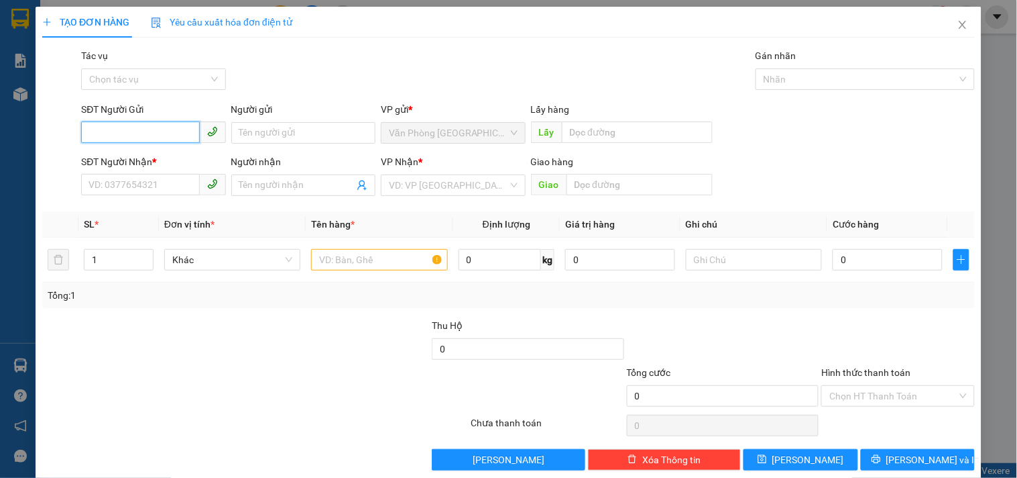
click at [146, 127] on input "SĐT Người Gửi" at bounding box center [140, 131] width 118 height 21
click at [152, 125] on input "SĐT Người Gửi" at bounding box center [140, 131] width 118 height 21
drag, startPoint x: 298, startPoint y: 355, endPoint x: 300, endPoint y: 235, distance: 120.1
click at [300, 335] on div at bounding box center [333, 341] width 195 height 47
click at [174, 136] on input "SĐT Người Gửi" at bounding box center [140, 131] width 118 height 21
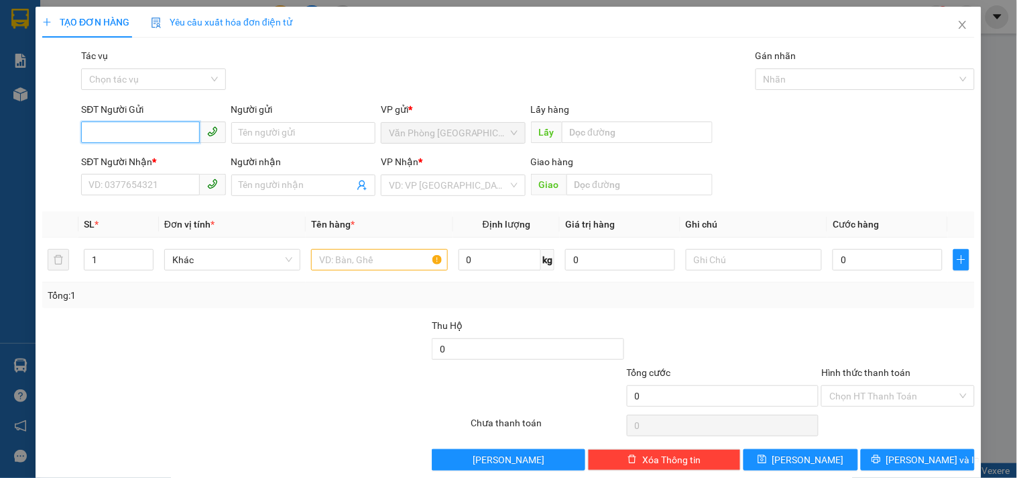
click at [151, 129] on input "SĐT Người Gửi" at bounding box center [140, 131] width 118 height 21
type input "0932671345"
click at [139, 165] on div "0932671345" at bounding box center [152, 159] width 127 height 15
type input "0905270897"
type input "NHI"
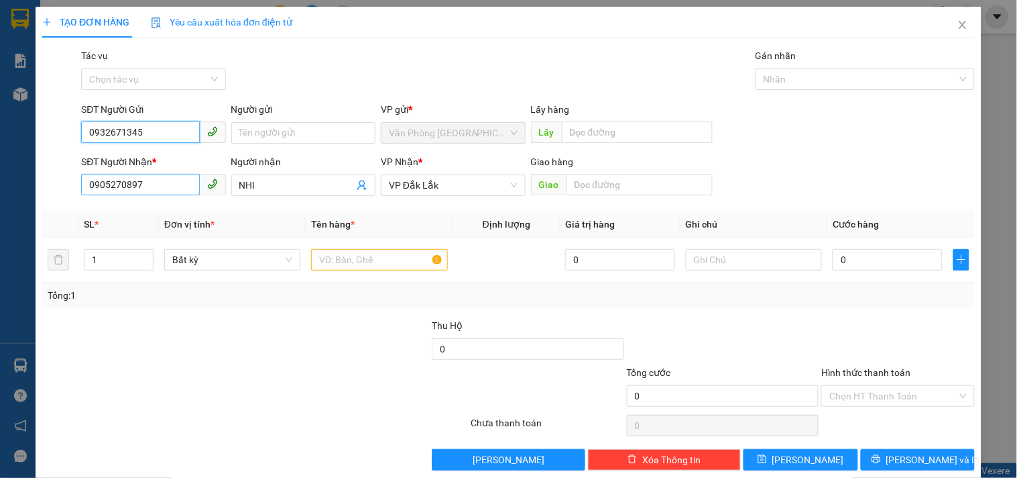
type input "0932671345"
drag, startPoint x: 156, startPoint y: 186, endPoint x: 68, endPoint y: 197, distance: 89.3
click at [71, 197] on div "SĐT Người Nhận * 0905270897 0905270897 Người nhận NHI VP Nhận * VP [GEOGRAPHIC_…" at bounding box center [509, 177] width 936 height 47
drag, startPoint x: 164, startPoint y: 306, endPoint x: 386, endPoint y: 212, distance: 241.0
click at [200, 290] on div "Tổng: 1" at bounding box center [508, 294] width 933 height 25
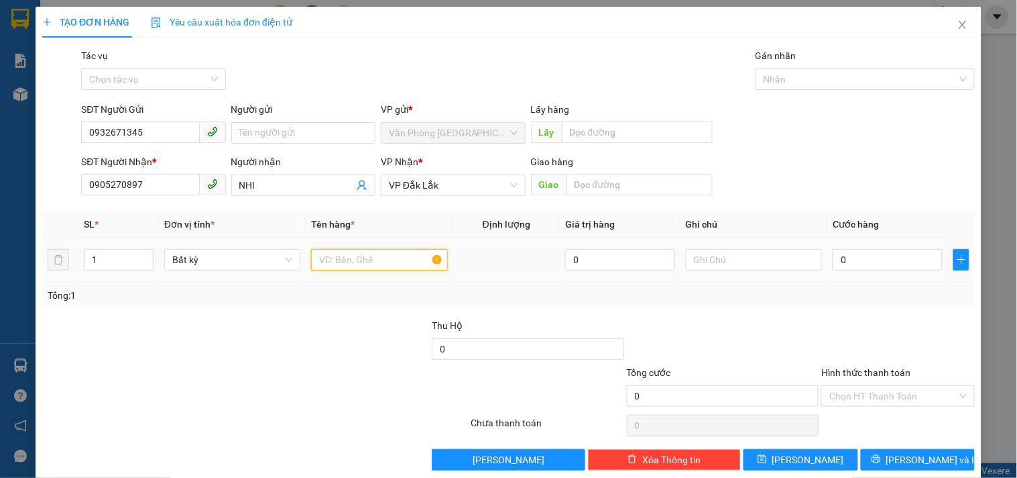
click at [356, 263] on input "text" at bounding box center [379, 259] width 136 height 21
type input "9 KIỆN THÙNG GIẤY"
drag, startPoint x: 889, startPoint y: 275, endPoint x: 873, endPoint y: 238, distance: 40.2
click at [887, 270] on td "0" at bounding box center [888, 259] width 121 height 45
click at [861, 258] on input "0" at bounding box center [888, 259] width 110 height 21
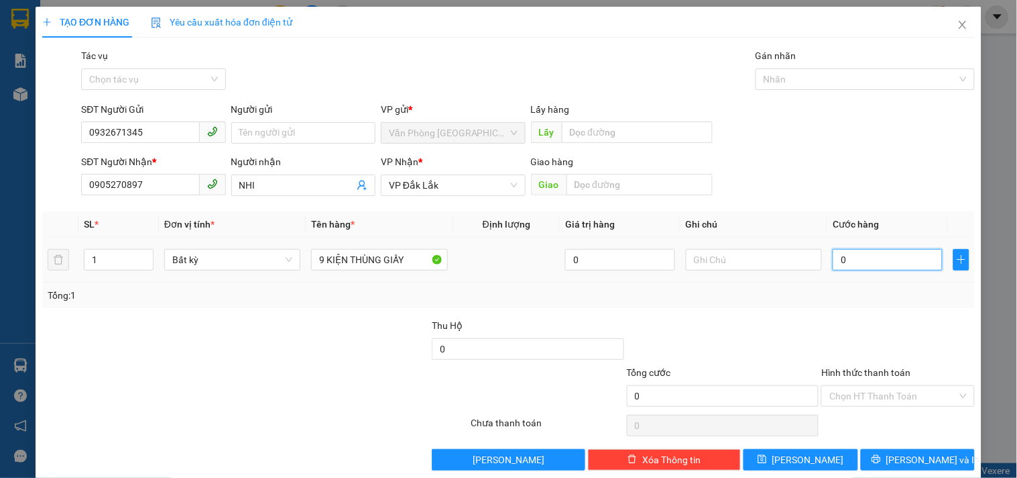
type input "5"
type input "53"
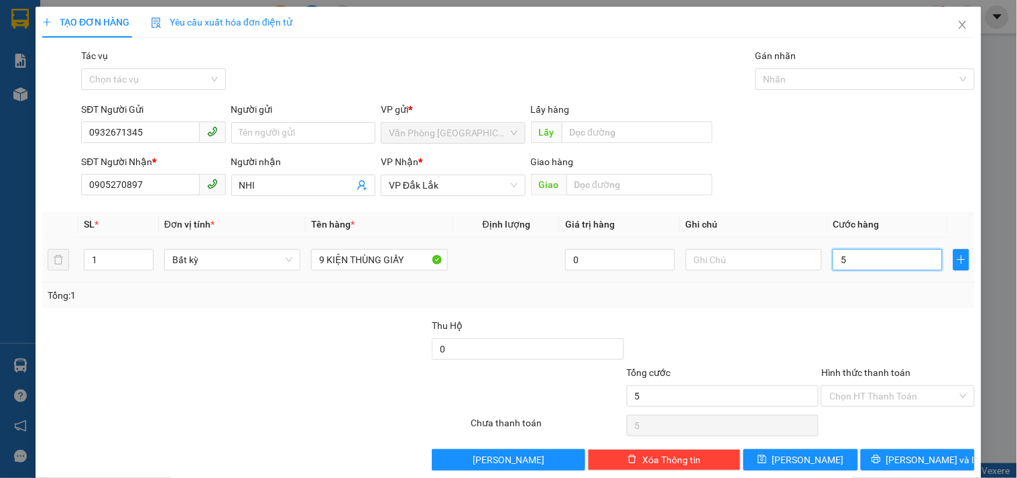
type input "53"
type input "530"
type input "5.300"
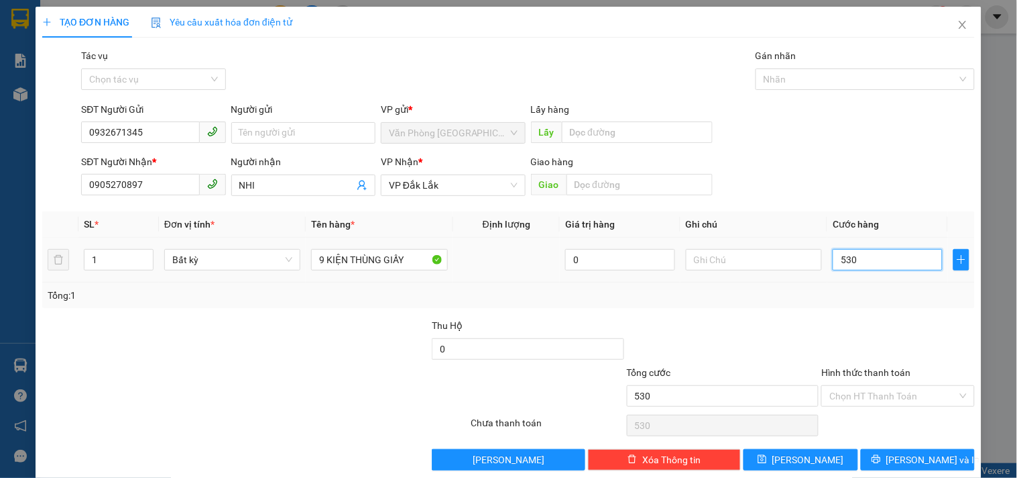
type input "5.300"
type input "53.000"
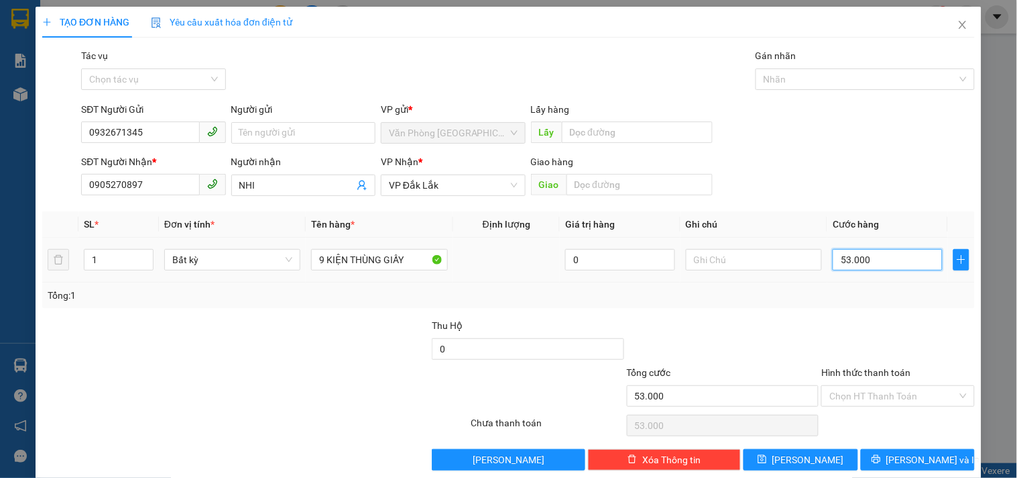
type input "530.000"
drag, startPoint x: 897, startPoint y: 398, endPoint x: 880, endPoint y: 384, distance: 21.9
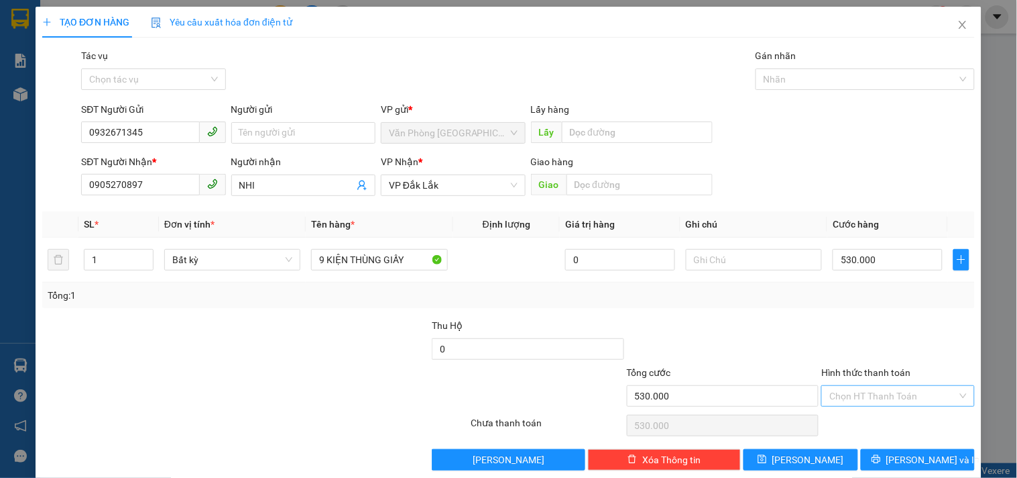
click at [897, 397] on input "Hình thức thanh toán" at bounding box center [893, 396] width 127 height 20
click at [850, 323] on div "Tại văn phòng" at bounding box center [889, 326] width 135 height 15
type input "0"
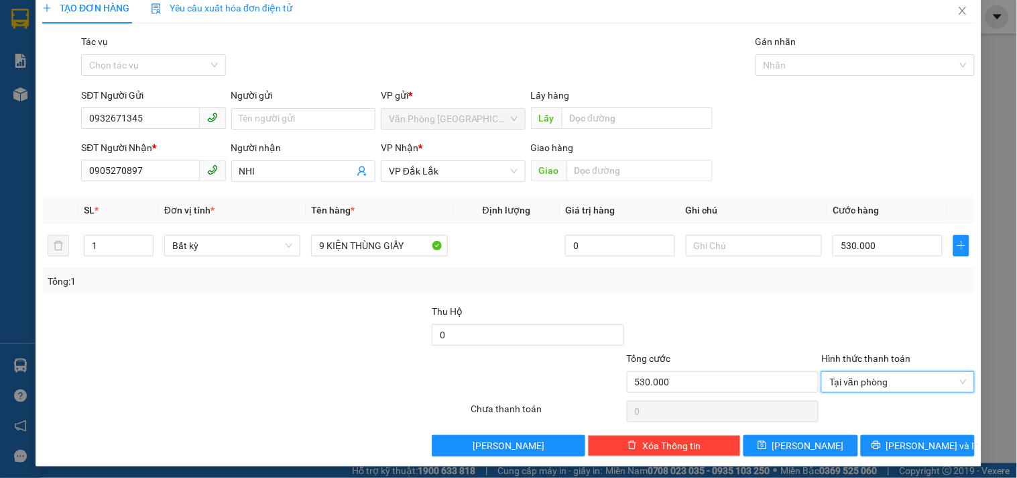
scroll to position [18, 0]
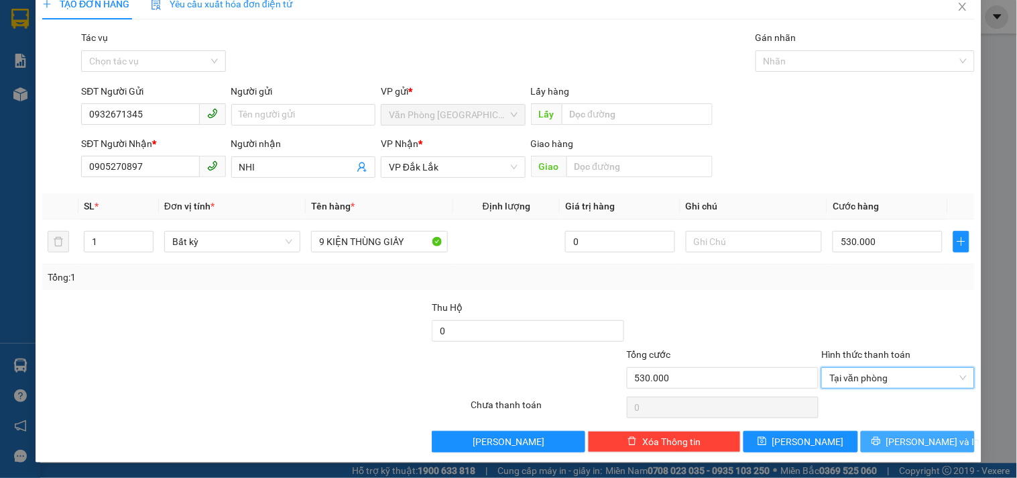
click at [881, 441] on icon "printer" at bounding box center [876, 441] width 9 height 9
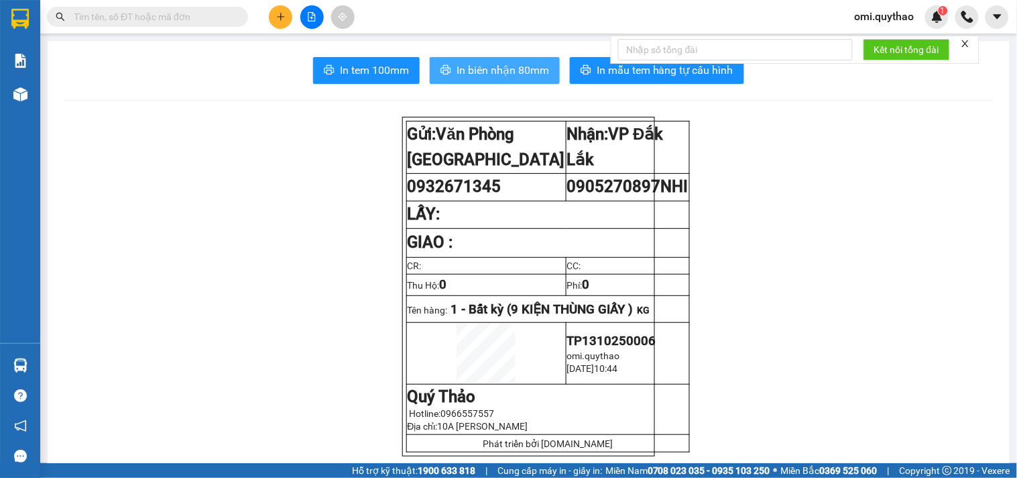
click at [499, 70] on span "In biên nhận 80mm" at bounding box center [503, 70] width 93 height 17
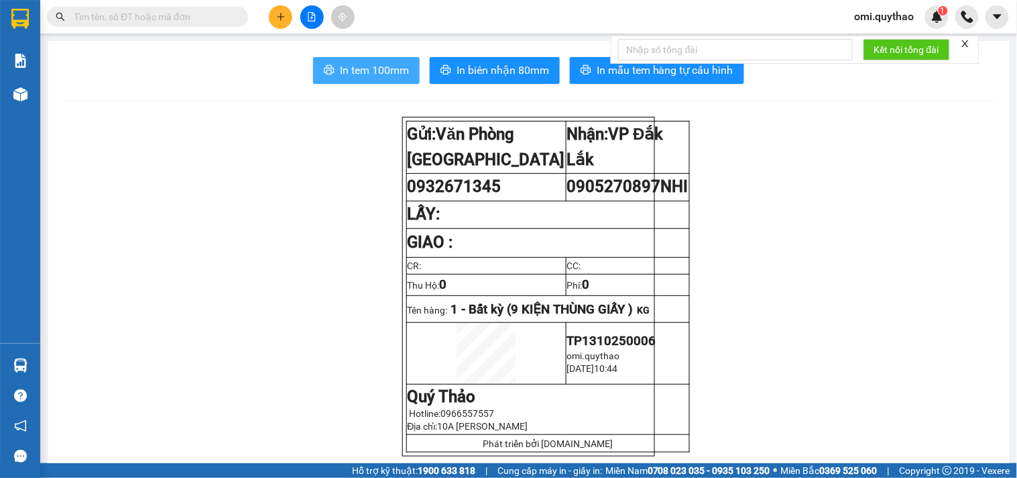
click at [352, 75] on span "In tem 100mm" at bounding box center [374, 70] width 69 height 17
